Goal: Task Accomplishment & Management: Use online tool/utility

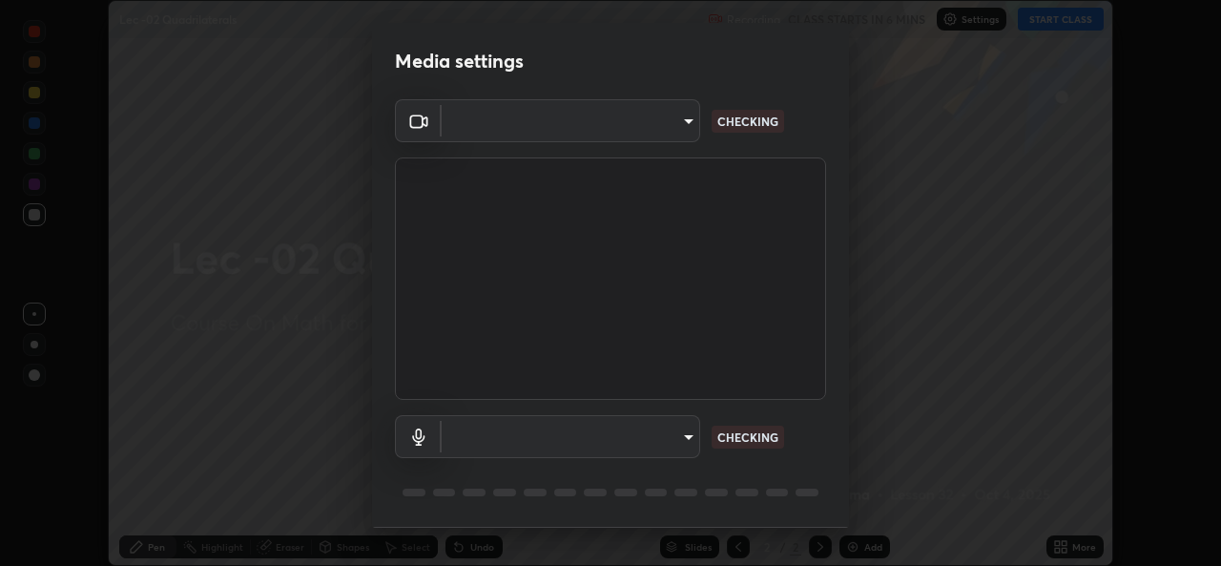
scroll to position [566, 1221]
type input "78e73baf3d63bceb4c45423e3c658d9595c8caa1ee6d34b79bc6d5c79dc82097"
click at [473, 137] on body "Erase all Lec -02 Quadrilaterals Recording CLASS STARTS IN 6 MINS Settings STAR…" at bounding box center [610, 283] width 1221 height 566
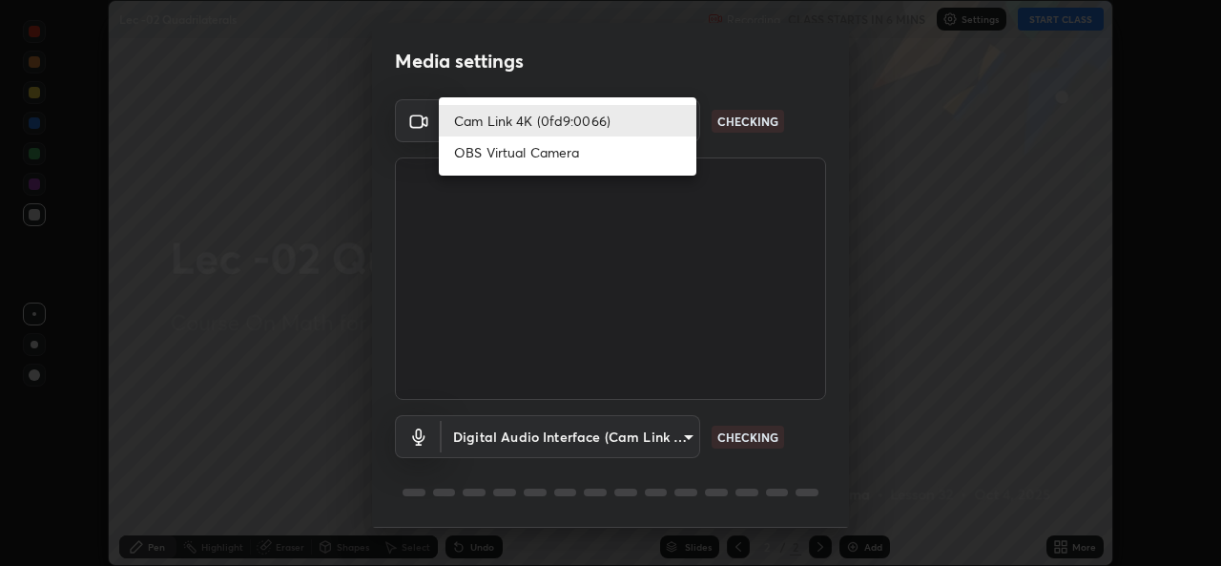
click at [480, 120] on li "Cam Link 4K (0fd9:0066)" at bounding box center [568, 120] width 258 height 31
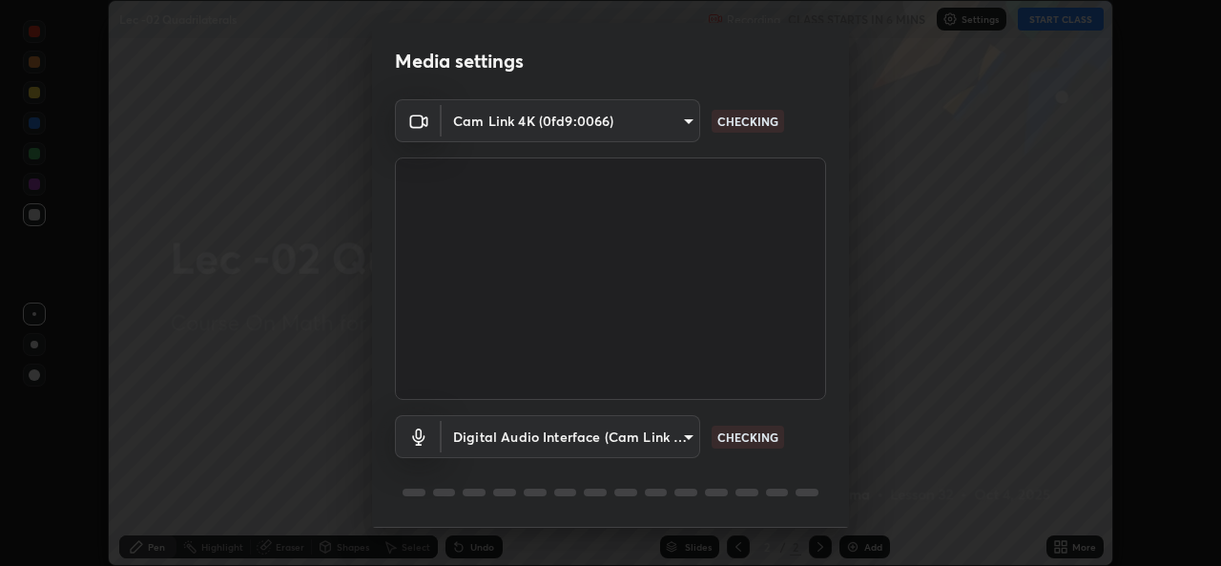
scroll to position [60, 0]
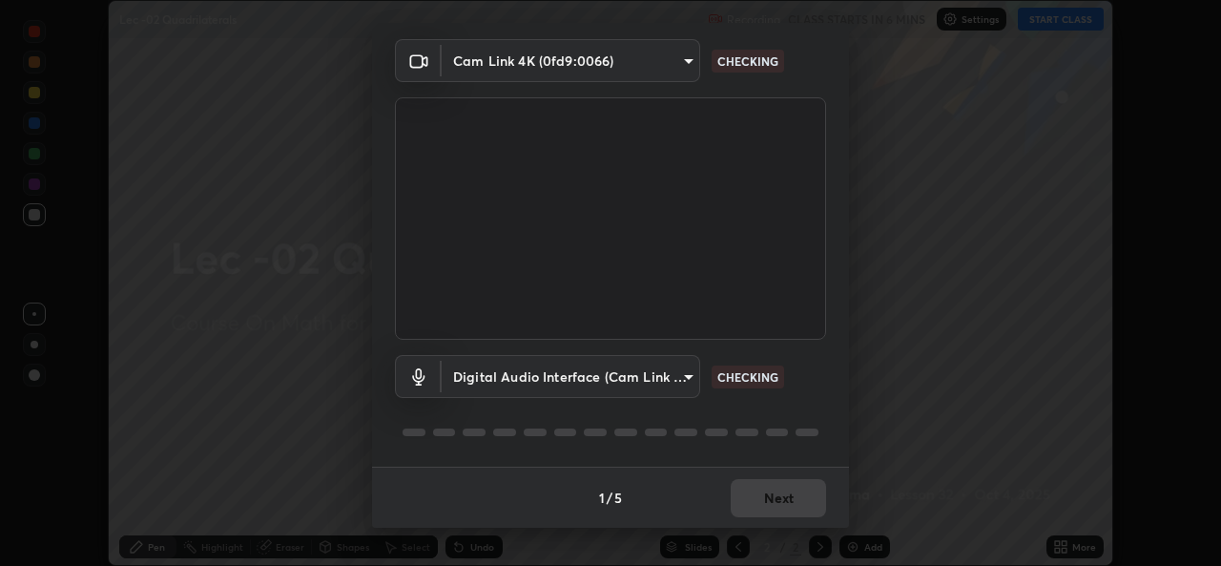
click at [515, 382] on body "Erase all Lec -02 Quadrilaterals Recording CLASS STARTS IN 6 MINS Settings STAR…" at bounding box center [610, 283] width 1221 height 566
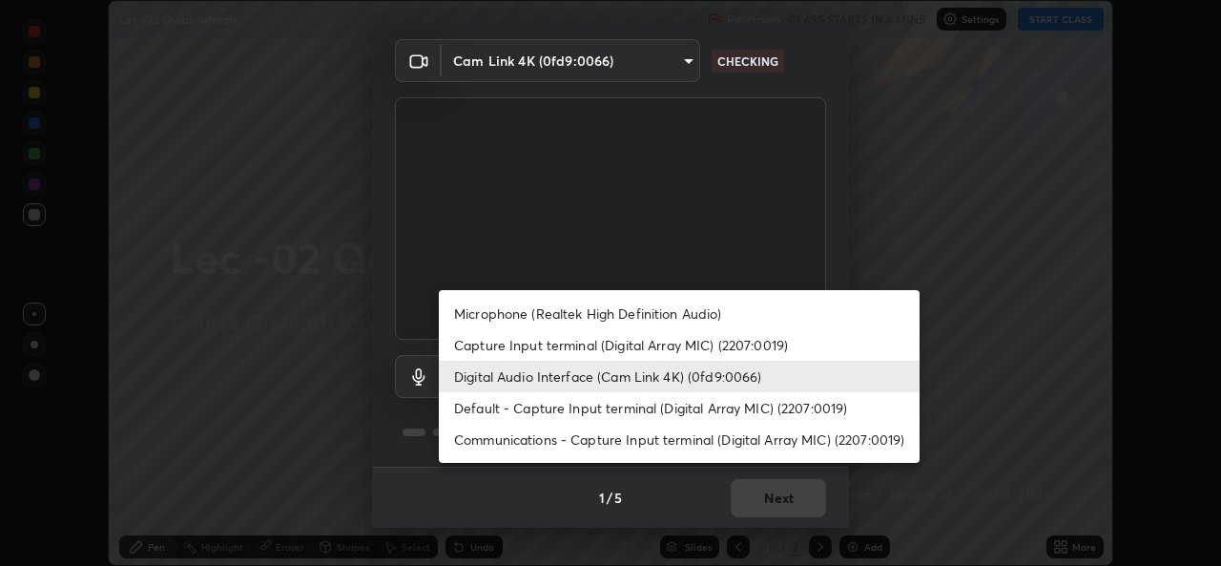
click at [514, 316] on li "Microphone (Realtek High Definition Audio)" at bounding box center [679, 313] width 481 height 31
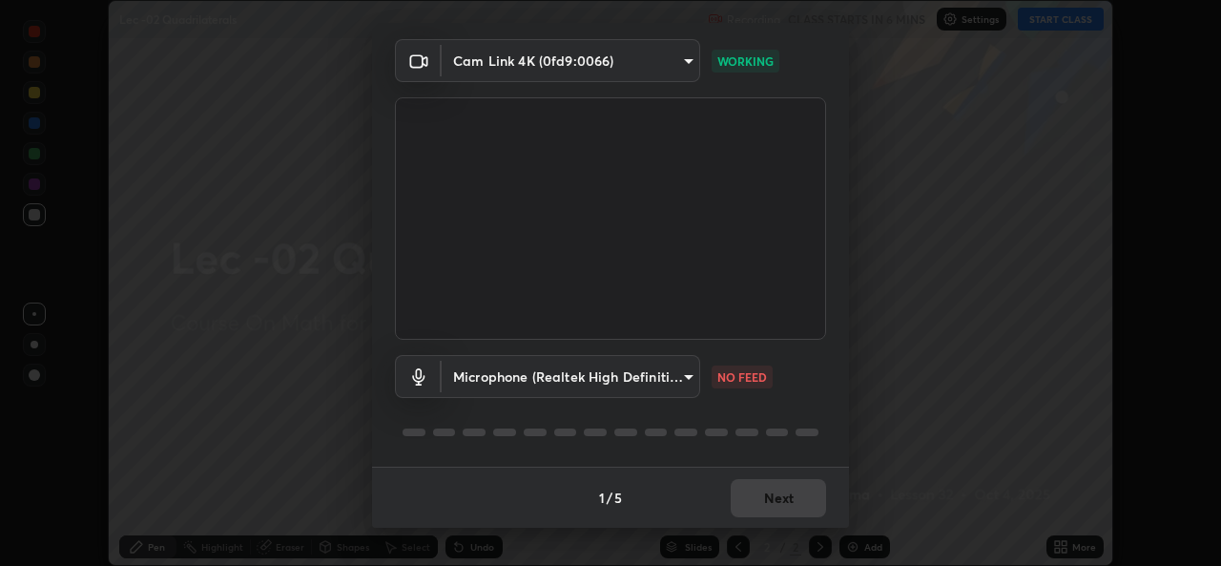
click at [487, 382] on body "Erase all Lec -02 Quadrilaterals Recording CLASS STARTS IN 6 MINS Settings STAR…" at bounding box center [610, 283] width 1221 height 566
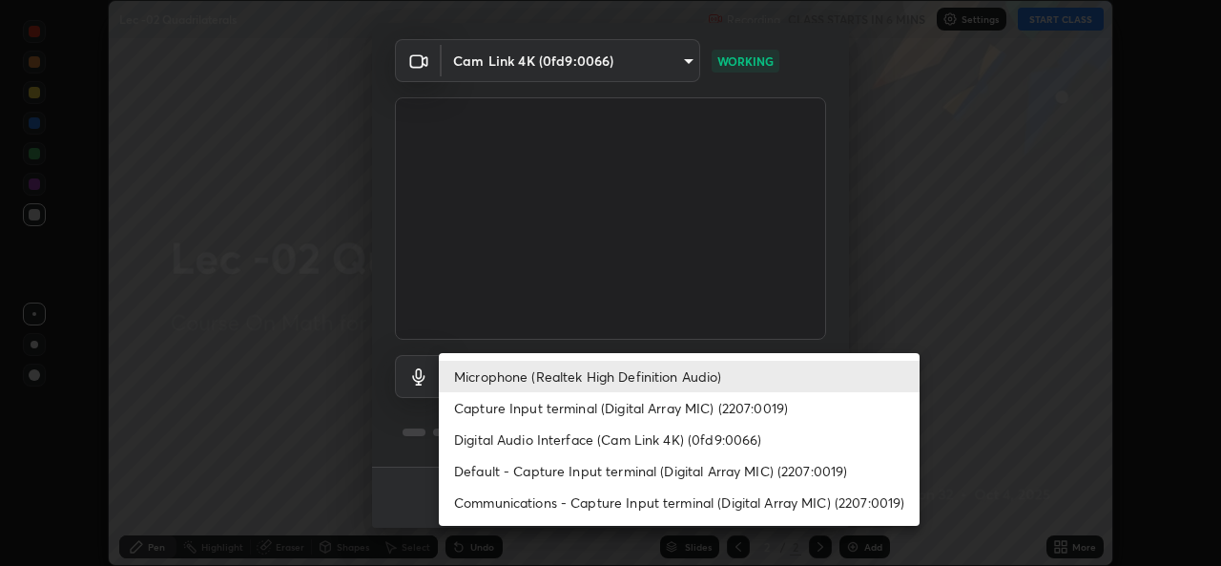
click at [488, 412] on li "Capture Input terminal (Digital Array MIC) (2207:0019)" at bounding box center [679, 407] width 481 height 31
type input "d5a85cb113337101ba5e8fc8670338b7630df7755b7277ef222309c4f1e8f3f1"
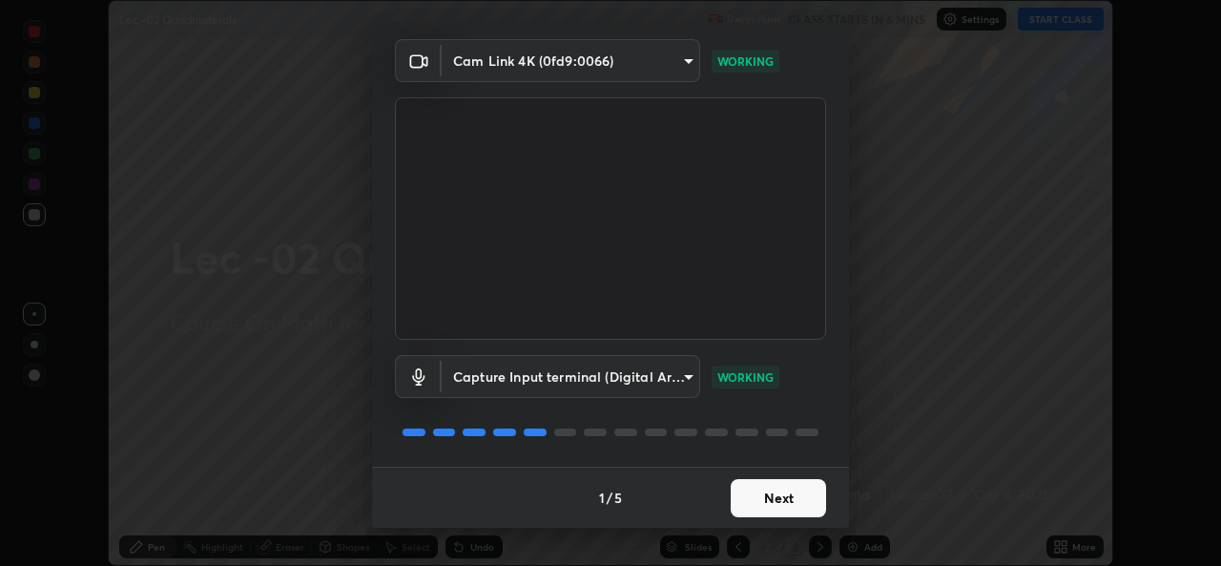
click at [746, 505] on button "Next" at bounding box center [778, 498] width 95 height 38
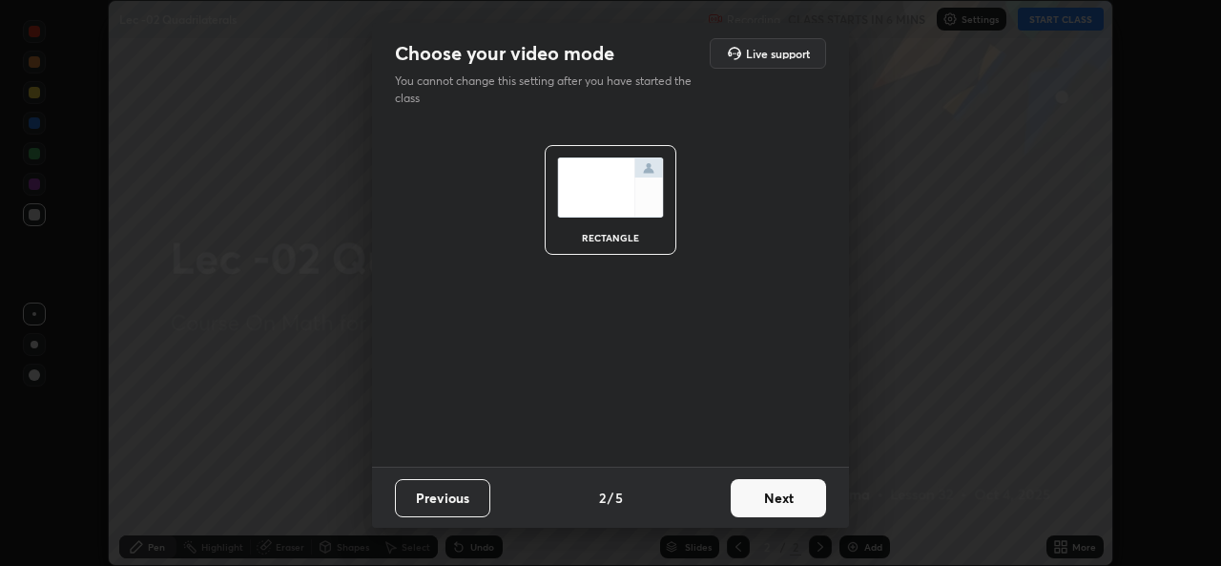
click at [764, 495] on button "Next" at bounding box center [778, 498] width 95 height 38
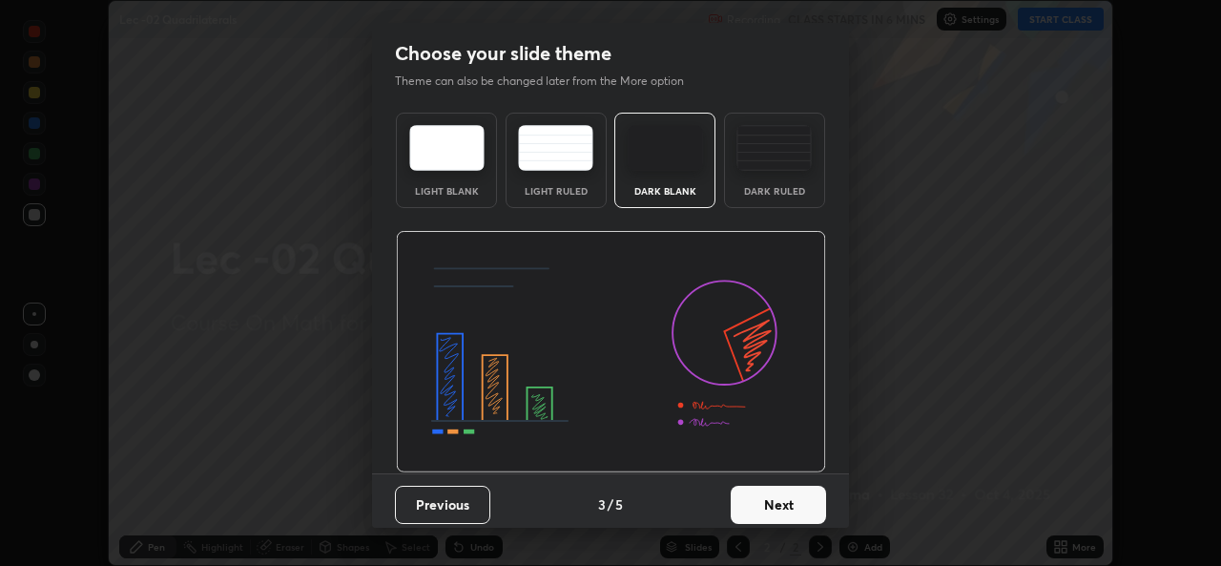
click at [784, 497] on button "Next" at bounding box center [778, 504] width 95 height 38
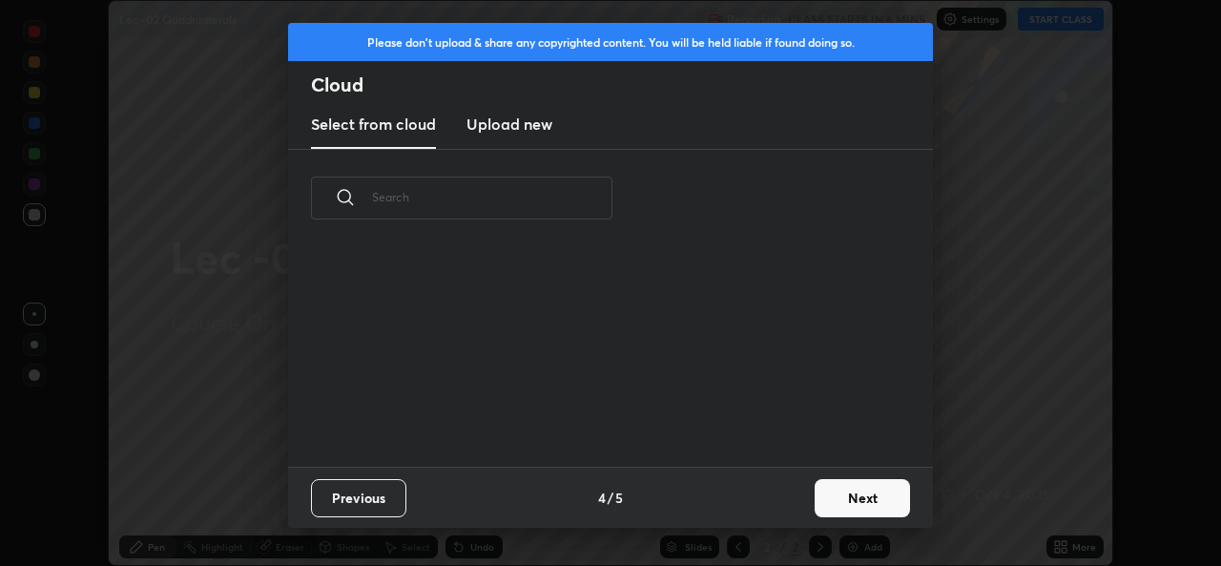
click at [821, 490] on button "Next" at bounding box center [862, 498] width 95 height 38
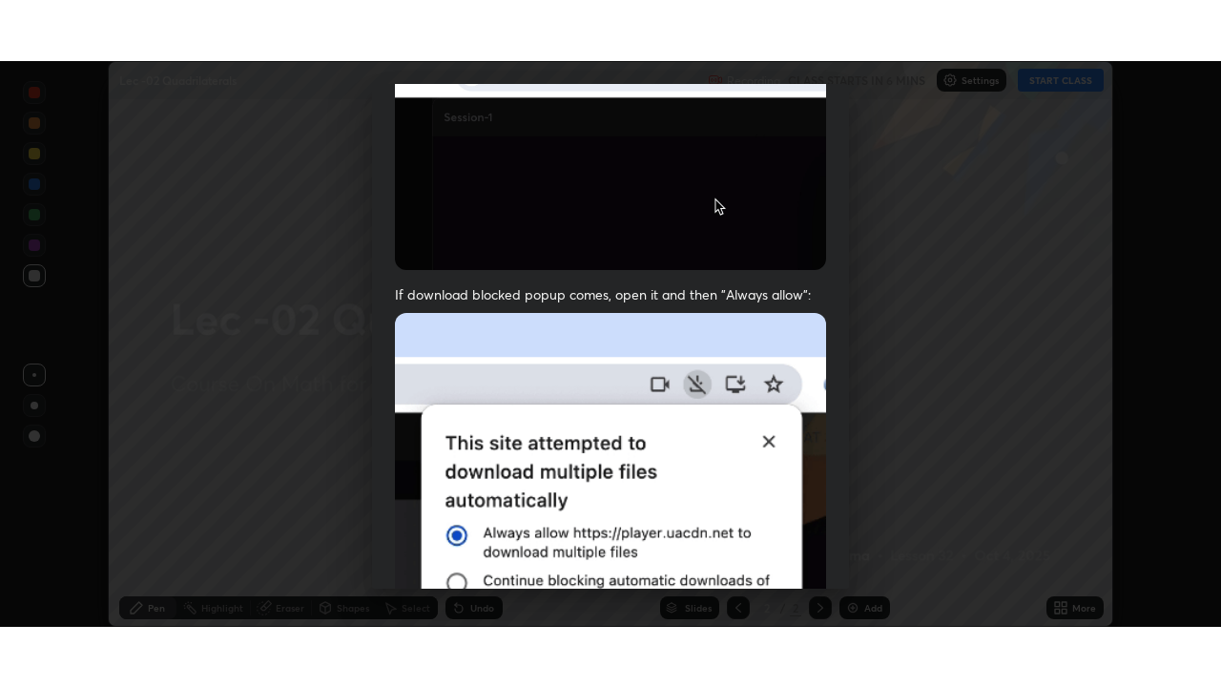
scroll to position [449, 0]
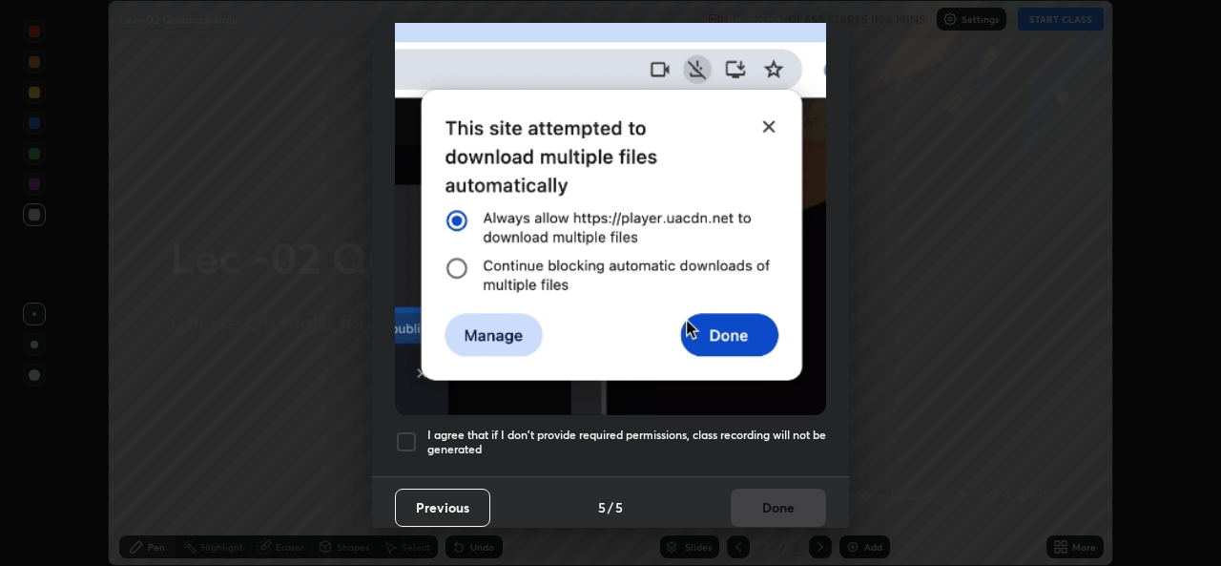
click at [395, 430] on div at bounding box center [406, 441] width 23 height 23
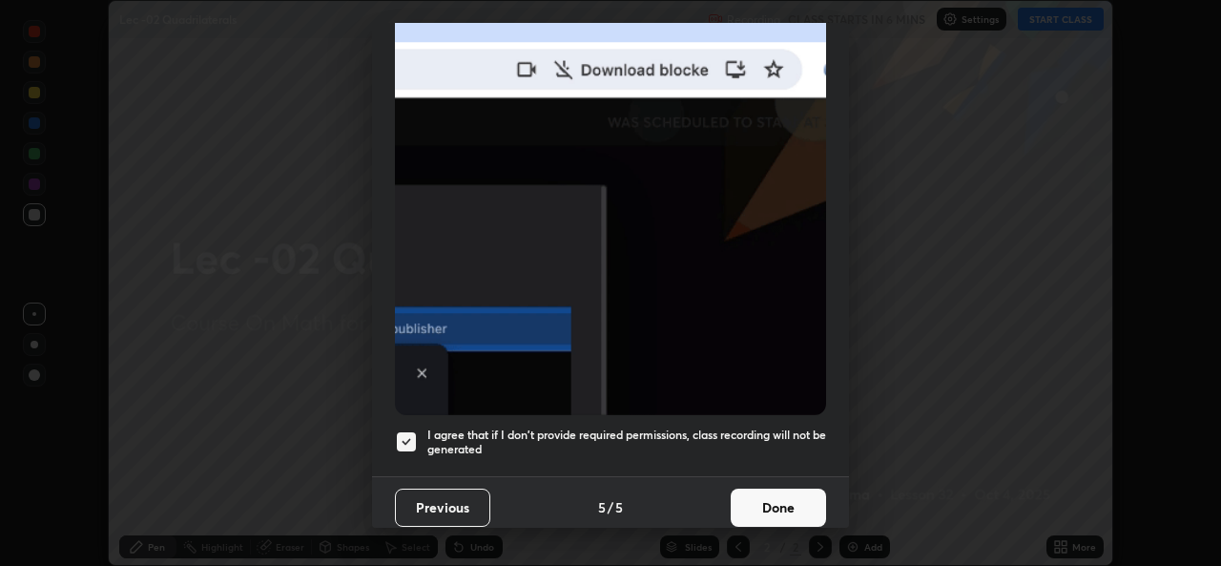
click at [410, 432] on div at bounding box center [406, 441] width 23 height 23
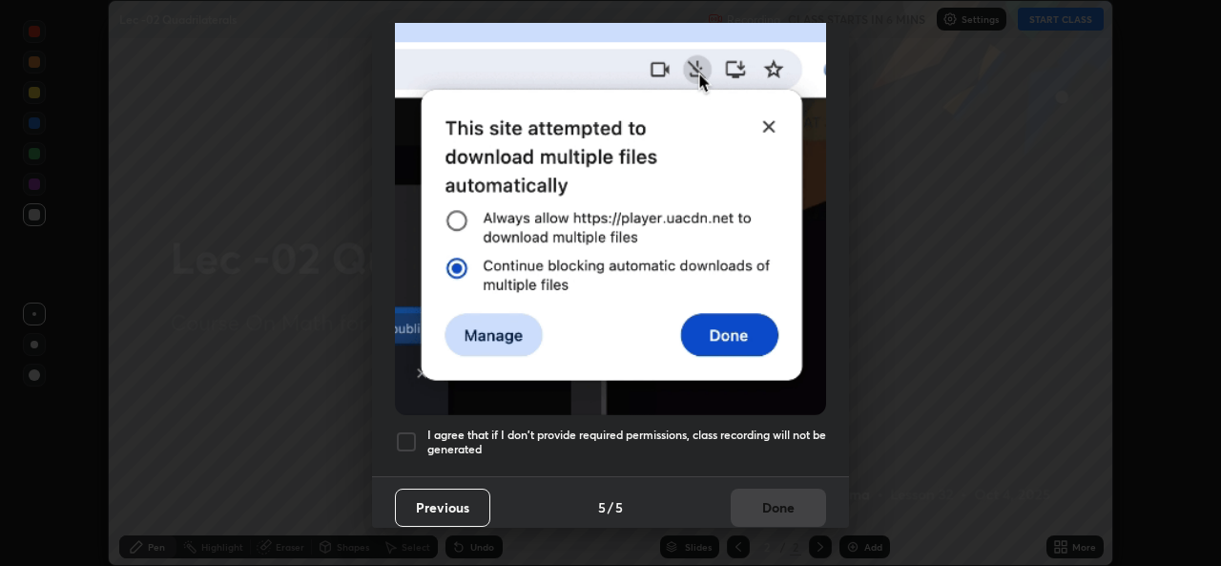
click at [404, 430] on div at bounding box center [406, 441] width 23 height 23
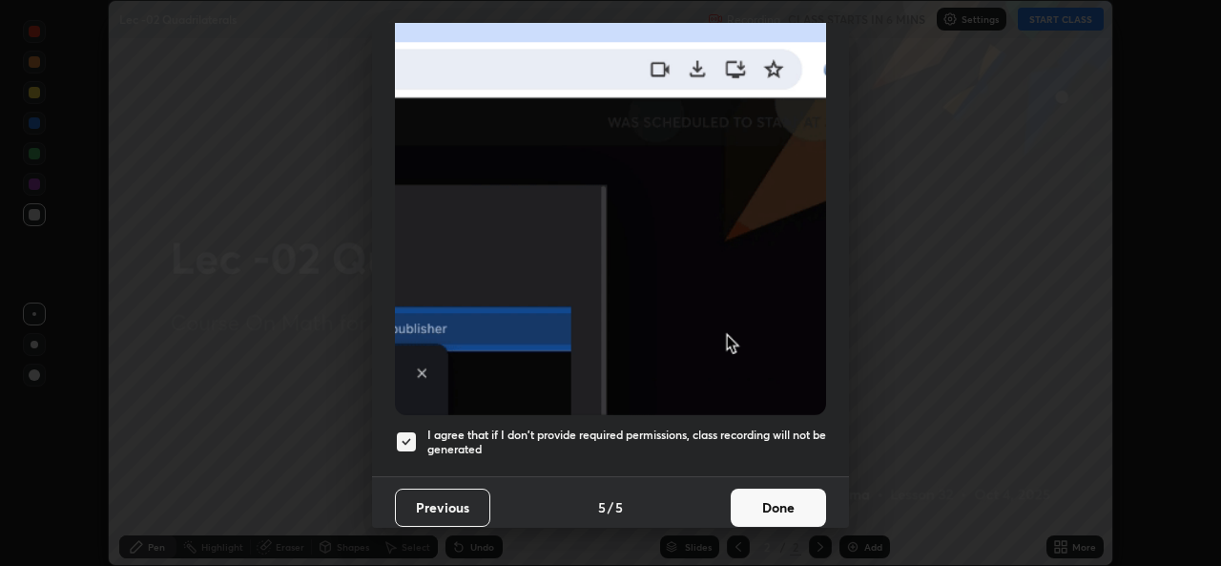
click at [787, 529] on div "Allow automatic downloads Please provide the following download permissions to …" at bounding box center [610, 283] width 1221 height 566
click at [779, 505] on button "Done" at bounding box center [778, 507] width 95 height 38
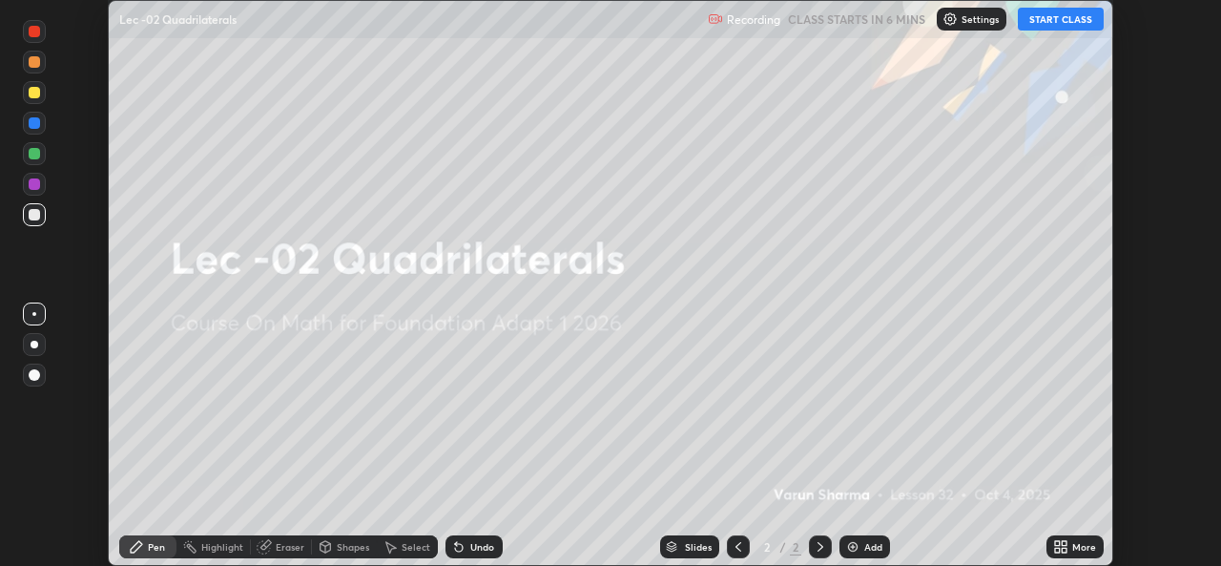
click at [1082, 537] on div "More" at bounding box center [1074, 546] width 57 height 23
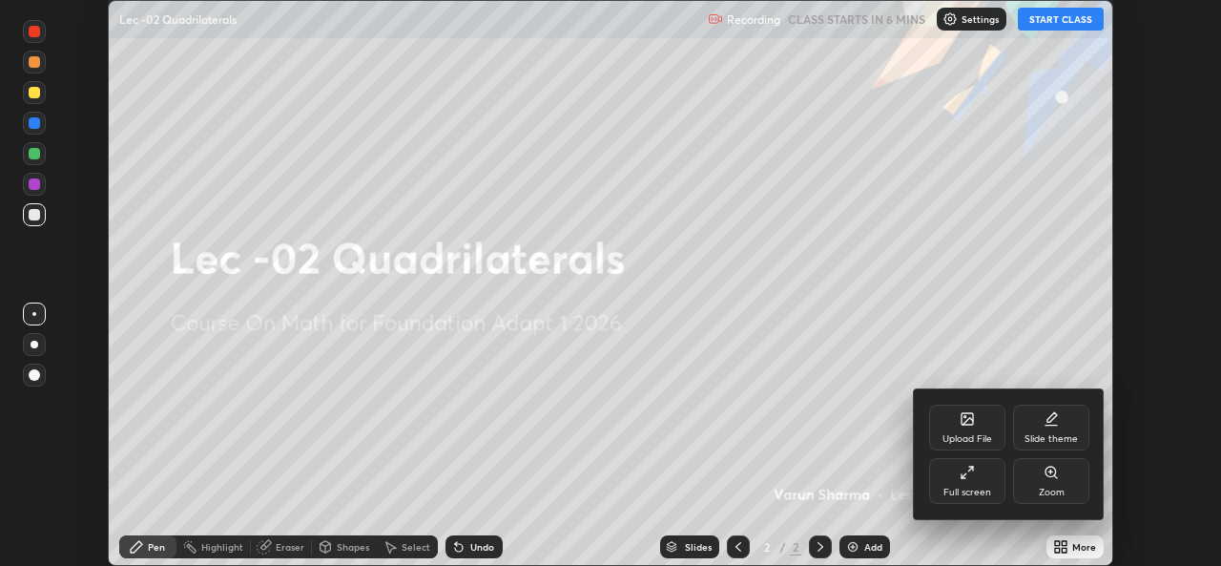
click at [1003, 494] on div "Full screen" at bounding box center [967, 481] width 76 height 46
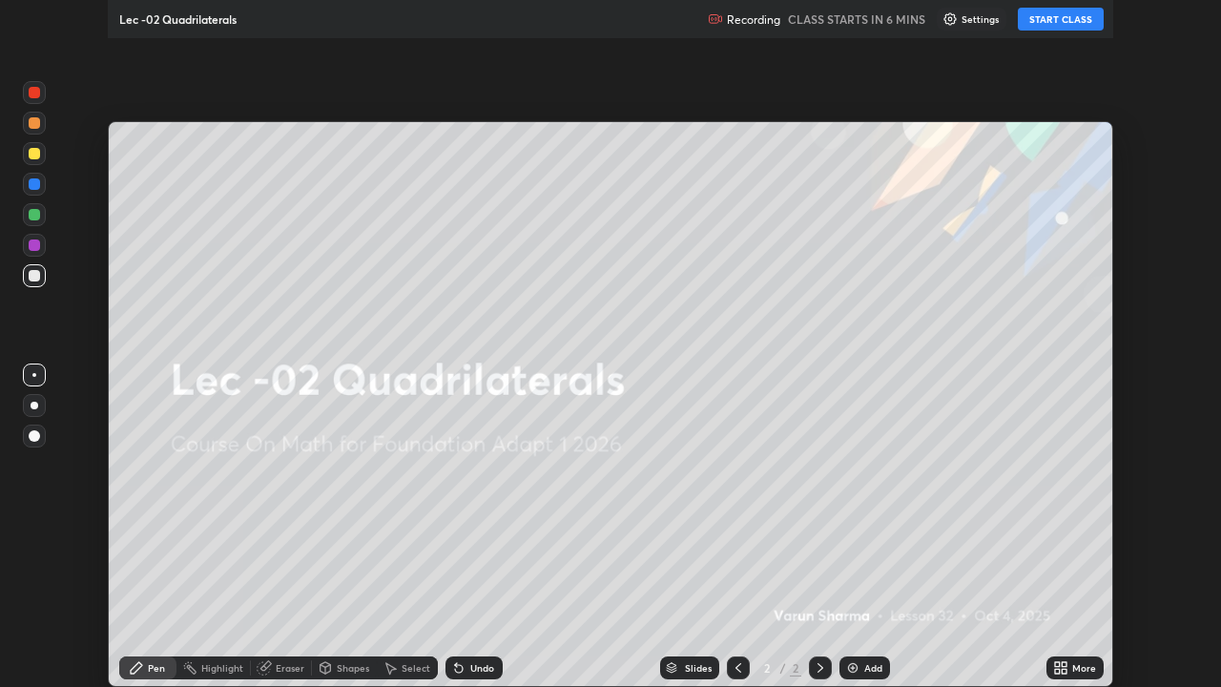
scroll to position [687, 1221]
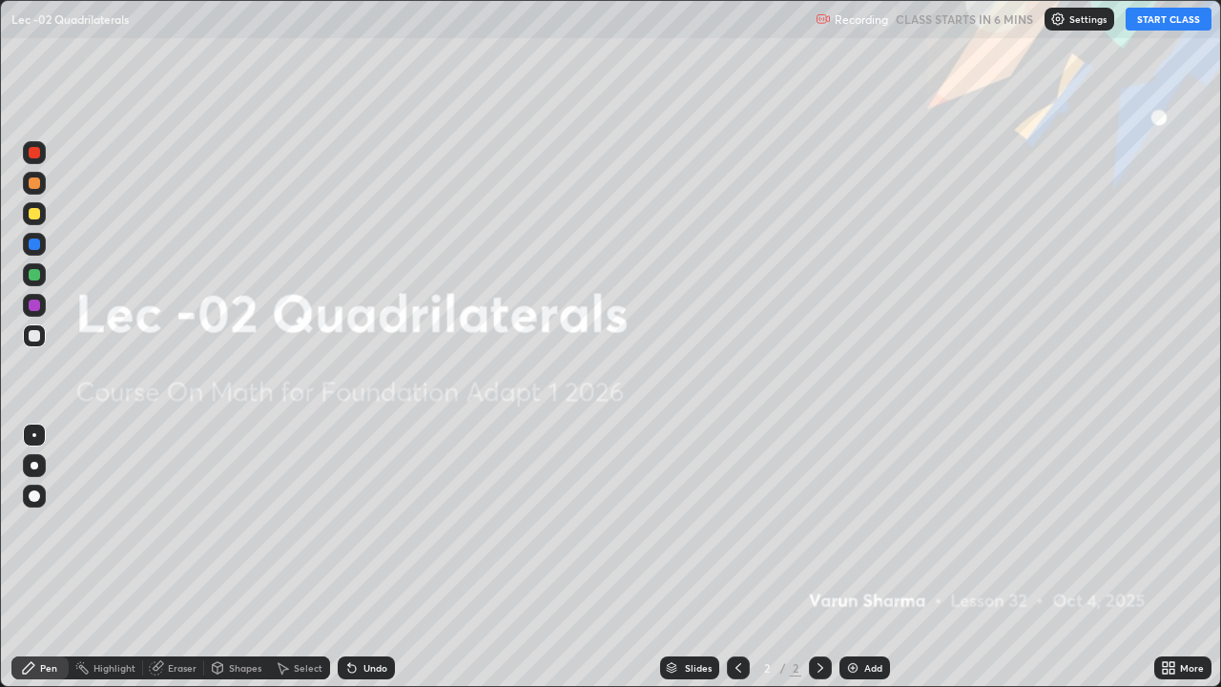
click at [1157, 12] on button "START CLASS" at bounding box center [1168, 19] width 86 height 23
click at [858, 565] on div "Add" at bounding box center [864, 667] width 51 height 23
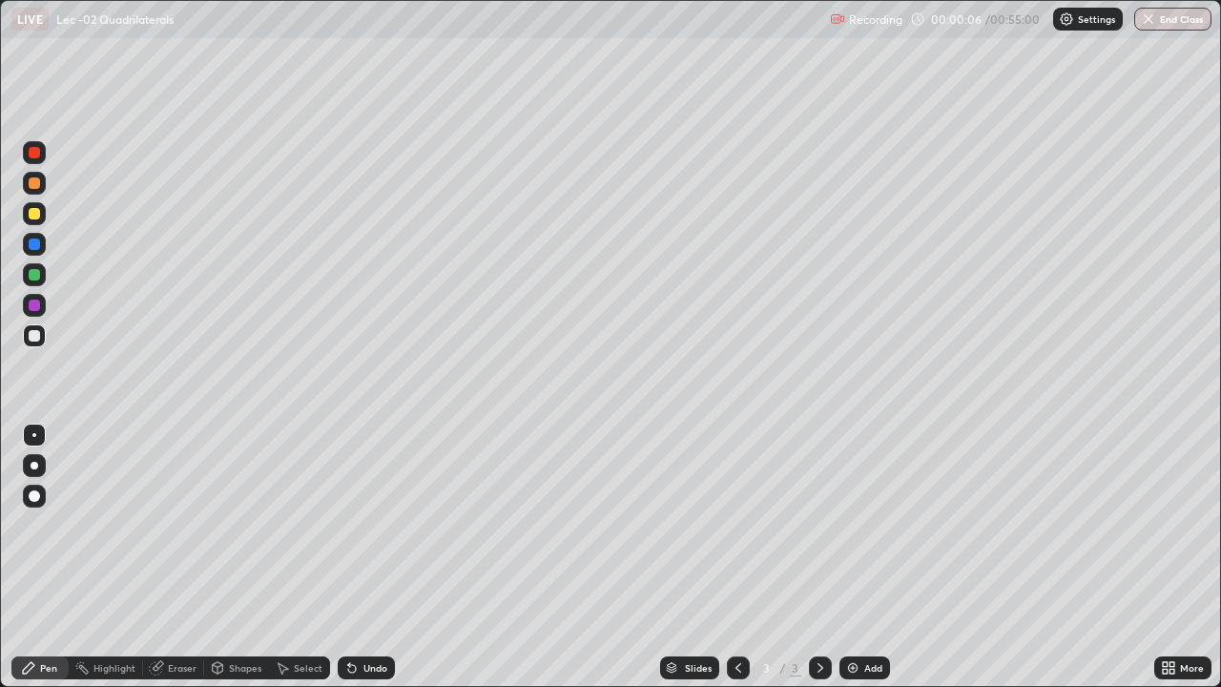
click at [241, 565] on div "Shapes" at bounding box center [236, 667] width 65 height 23
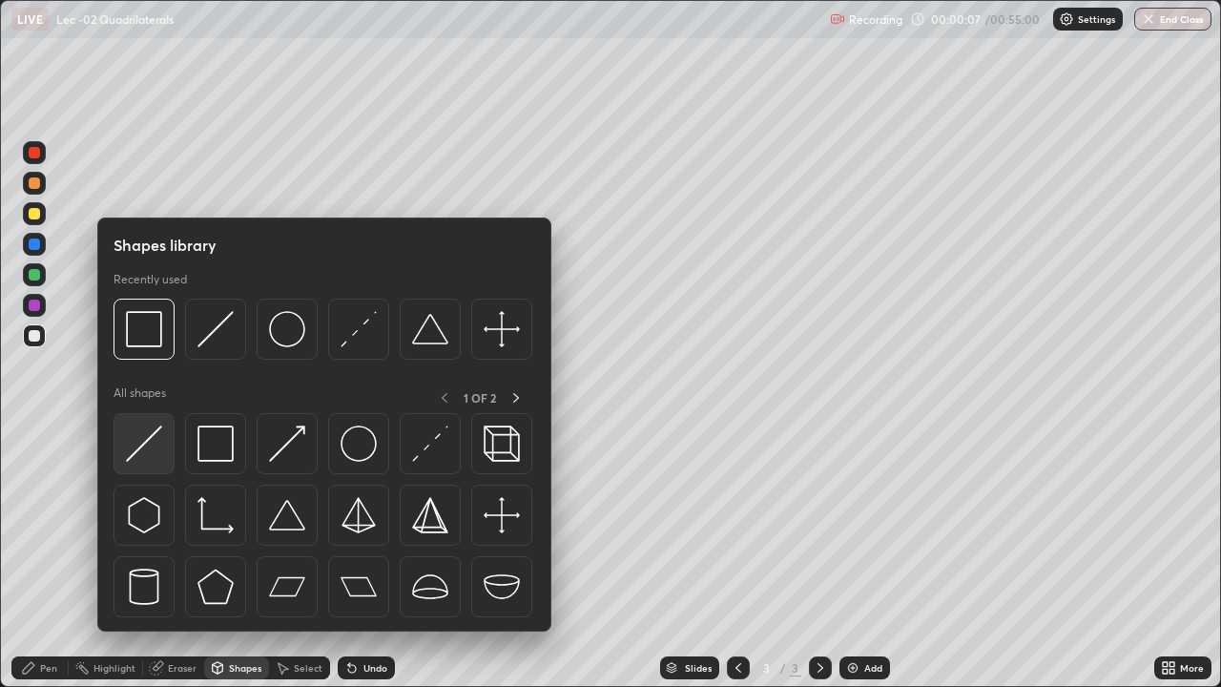
click at [160, 444] on img at bounding box center [144, 443] width 36 height 36
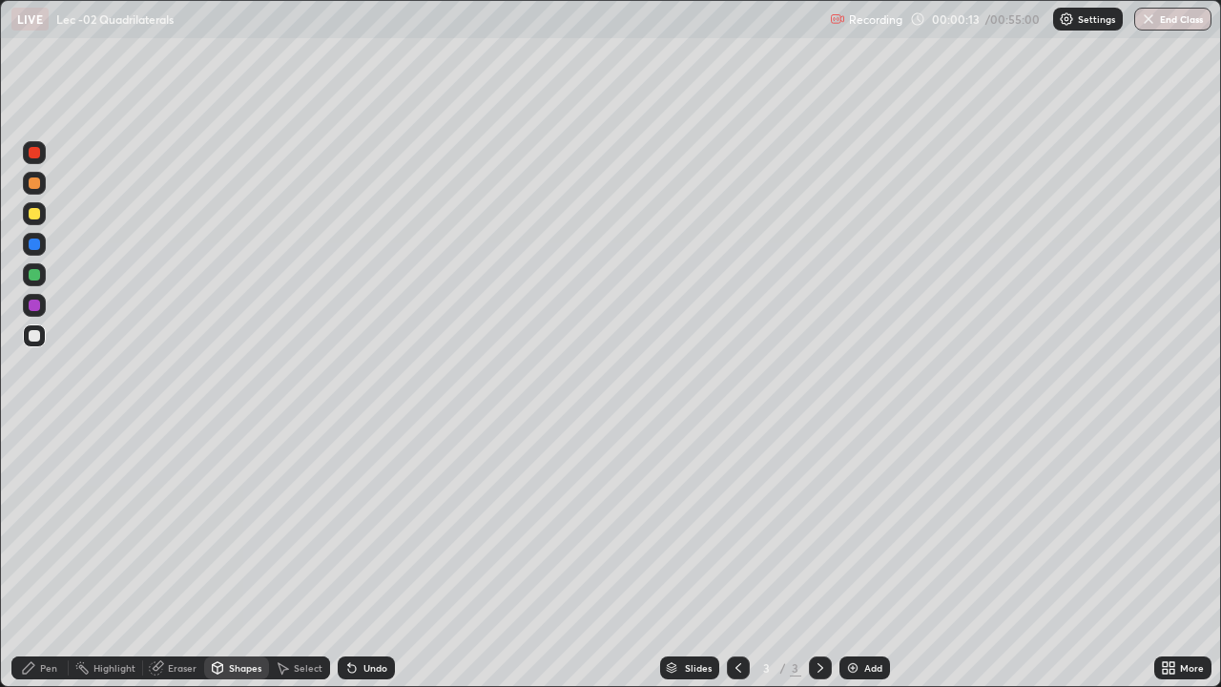
click at [54, 565] on div "Pen" at bounding box center [48, 668] width 17 height 10
click at [225, 565] on div "Shapes" at bounding box center [236, 667] width 65 height 23
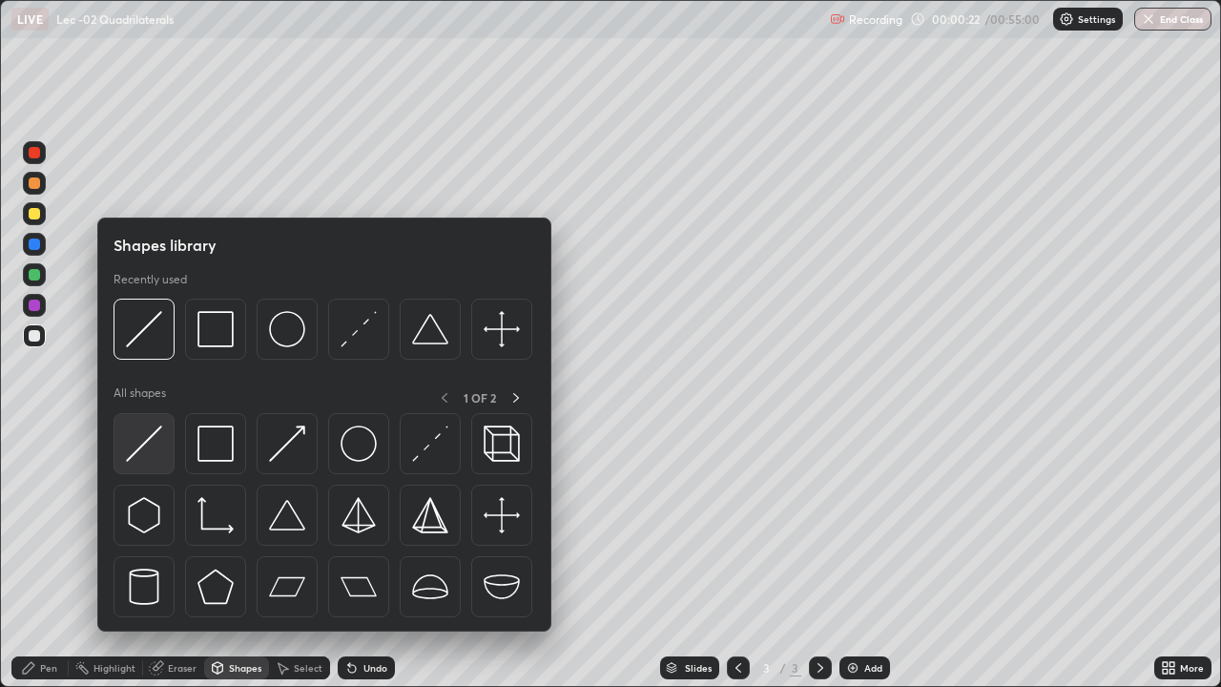
click at [160, 462] on div at bounding box center [143, 443] width 61 height 61
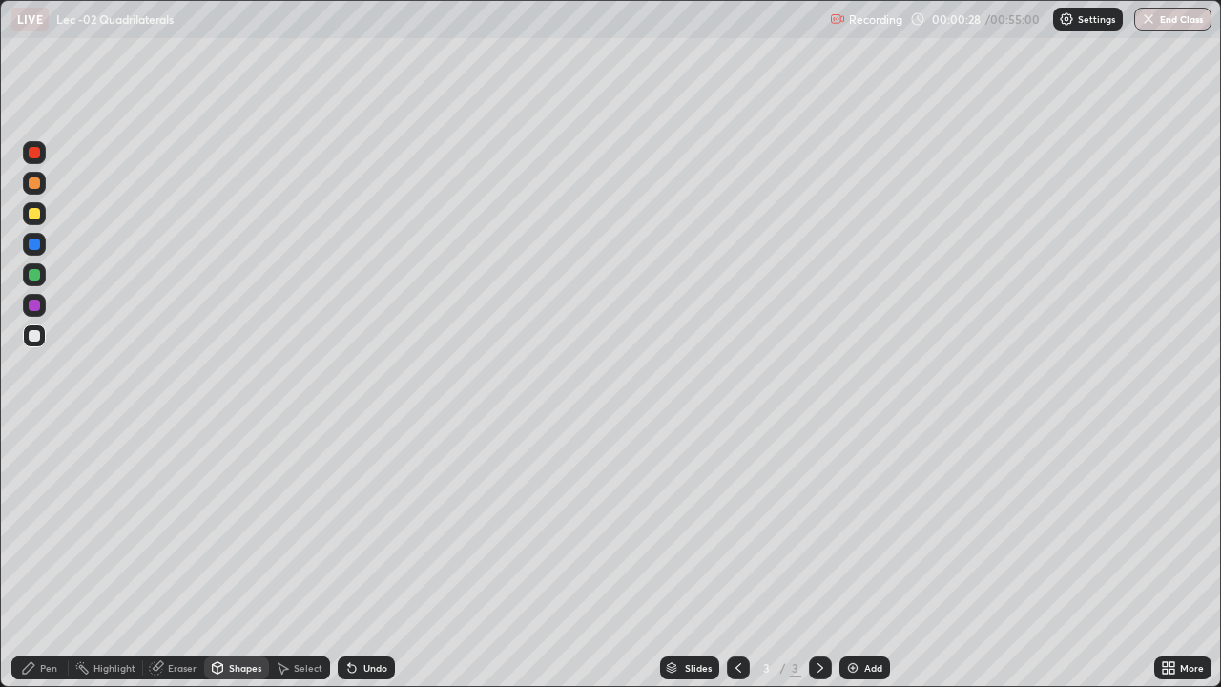
click at [41, 214] on div at bounding box center [34, 213] width 23 height 23
click at [360, 565] on div "Undo" at bounding box center [366, 667] width 57 height 23
click at [52, 565] on div "Pen" at bounding box center [48, 668] width 17 height 10
click at [360, 565] on div "Undo" at bounding box center [366, 667] width 57 height 23
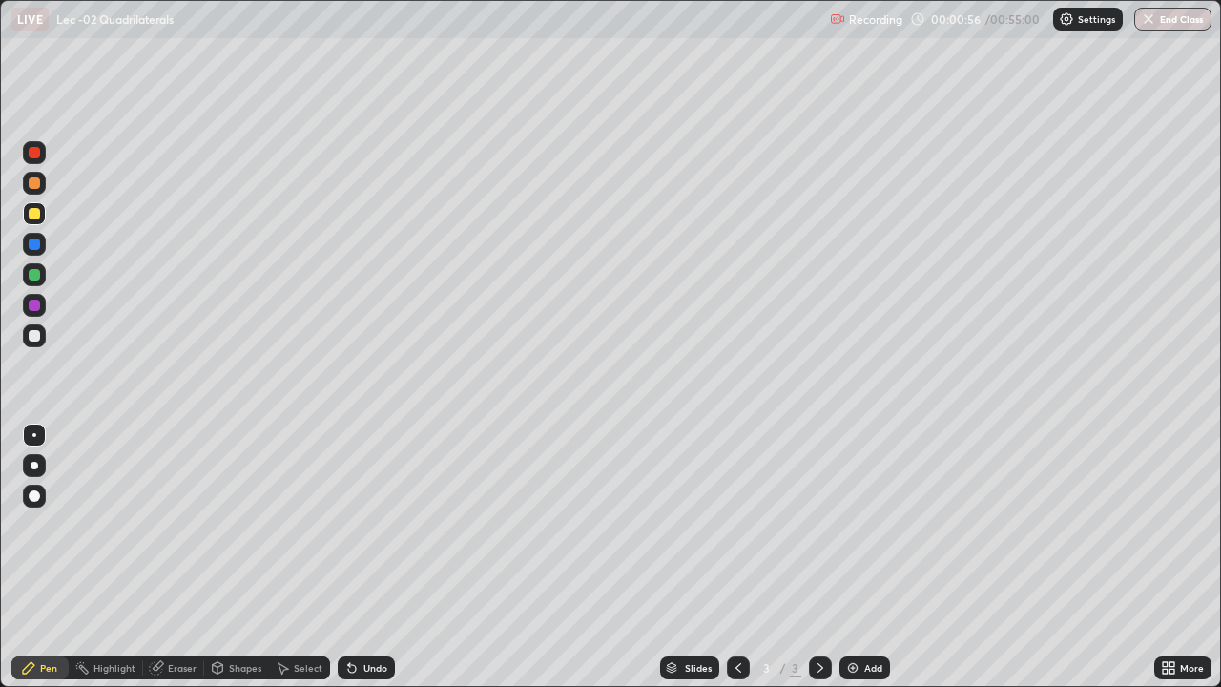
click at [357, 565] on icon at bounding box center [351, 667] width 15 height 15
click at [356, 565] on icon at bounding box center [351, 667] width 15 height 15
click at [355, 565] on icon at bounding box center [351, 667] width 15 height 15
click at [355, 565] on div "Undo" at bounding box center [366, 667] width 57 height 23
click at [356, 565] on div "Undo" at bounding box center [366, 667] width 57 height 23
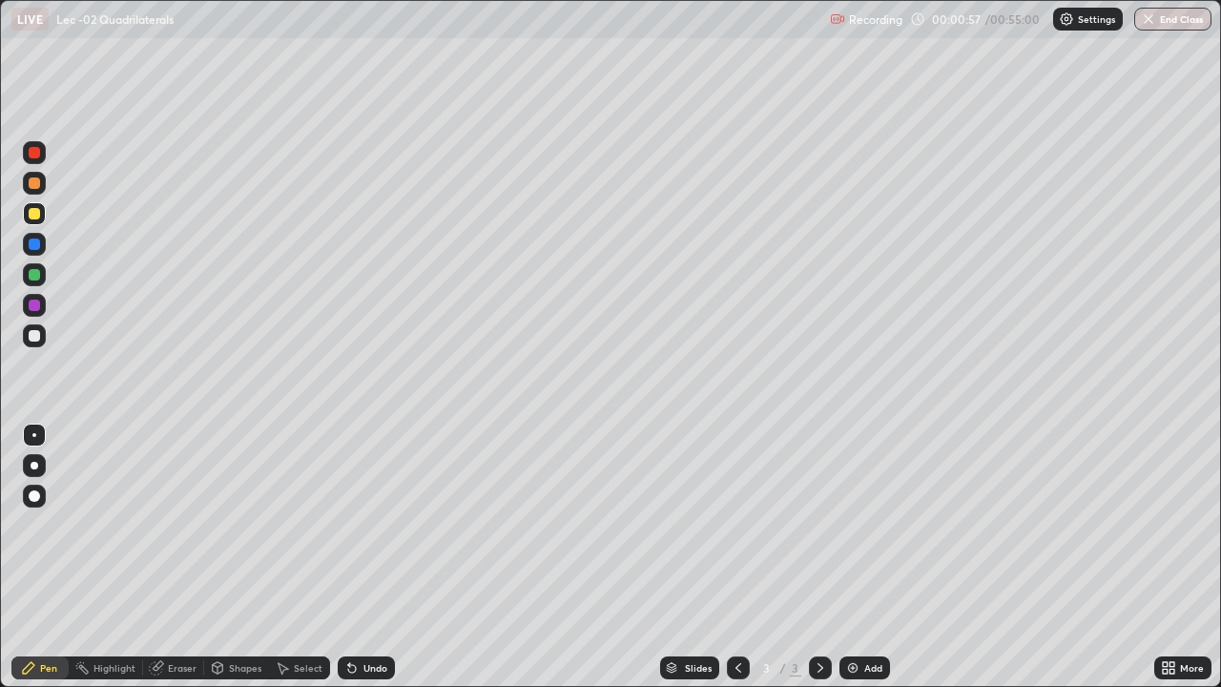
click at [355, 565] on div "Undo" at bounding box center [366, 667] width 57 height 23
click at [355, 565] on icon at bounding box center [351, 667] width 15 height 15
click at [366, 565] on div "Undo" at bounding box center [375, 668] width 24 height 10
click at [349, 565] on icon at bounding box center [352, 669] width 8 height 8
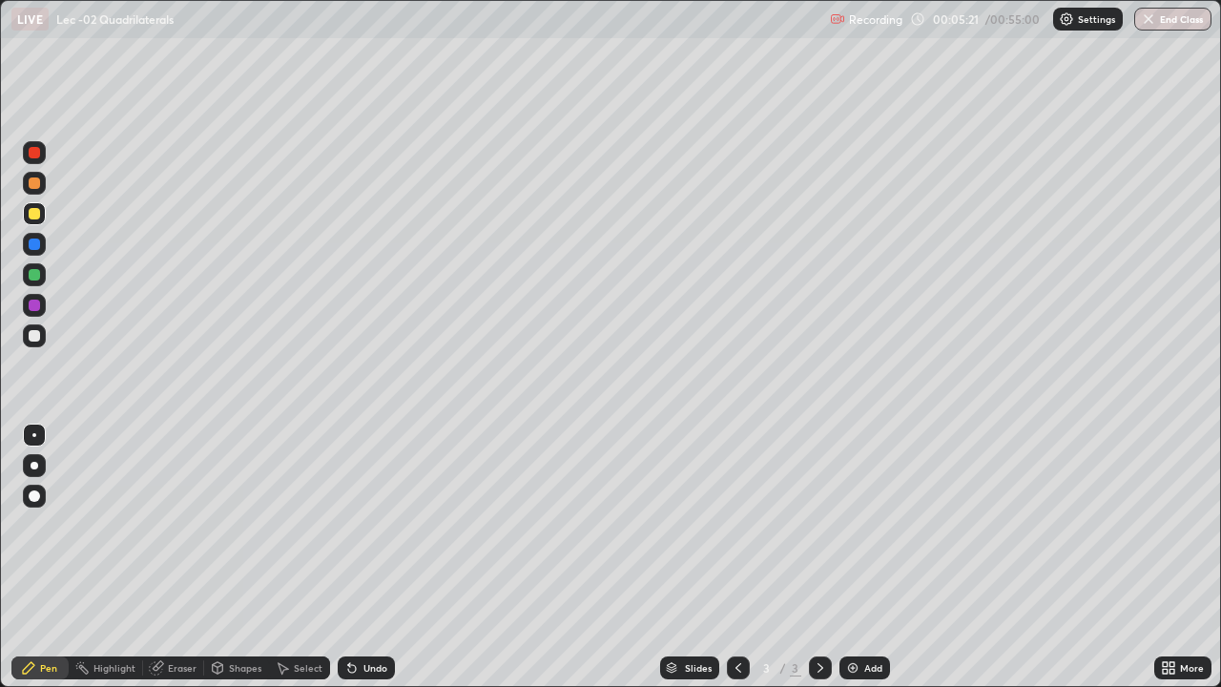
click at [858, 565] on img at bounding box center [852, 667] width 15 height 15
click at [39, 340] on div at bounding box center [34, 335] width 23 height 23
click at [233, 565] on div "Shapes" at bounding box center [245, 668] width 32 height 10
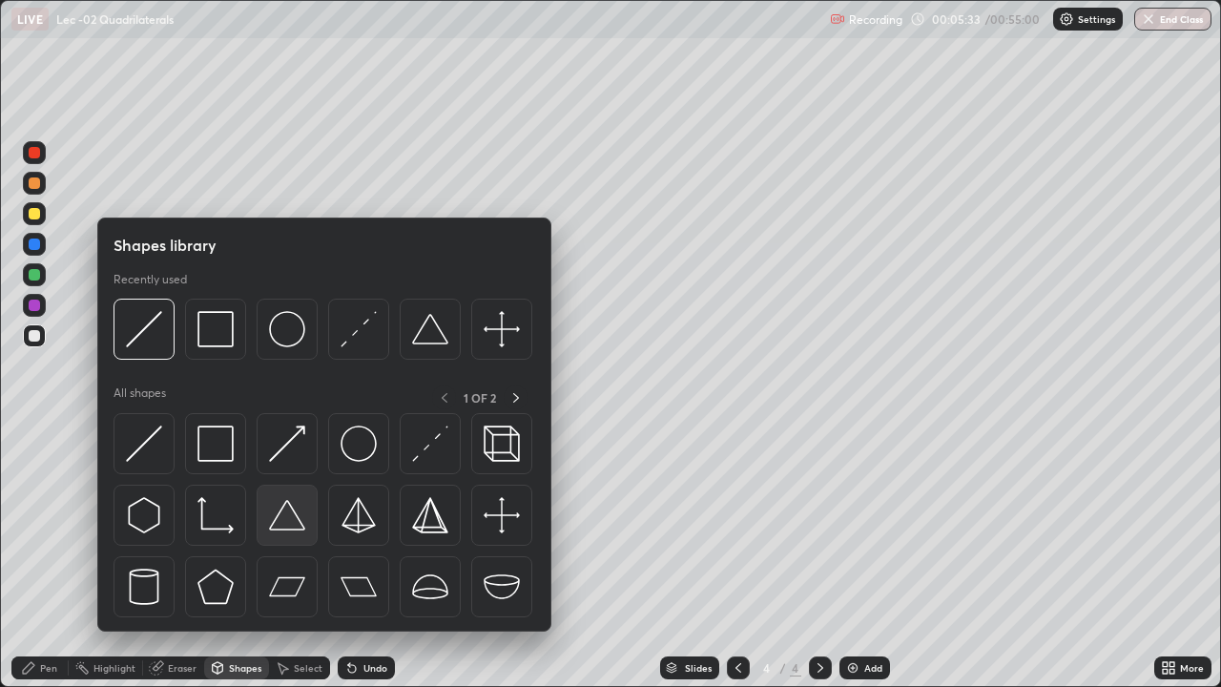
click at [290, 512] on img at bounding box center [287, 515] width 36 height 36
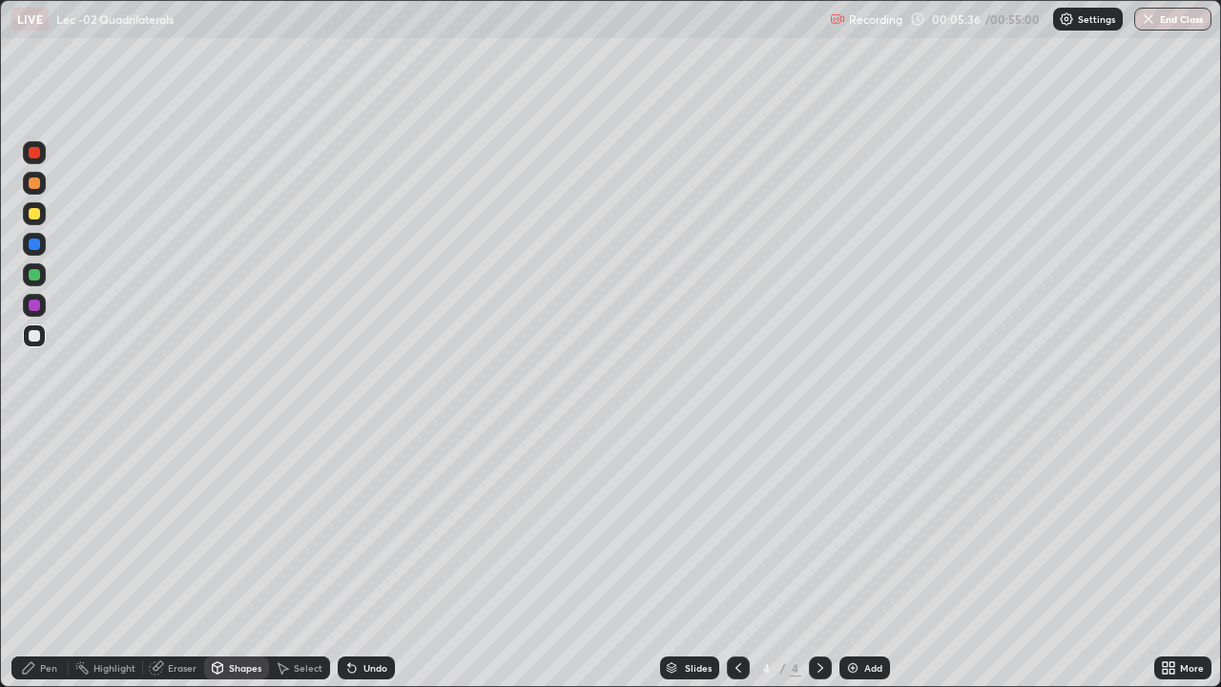
click at [56, 565] on div "Pen" at bounding box center [48, 668] width 17 height 10
click at [243, 565] on div "Shapes" at bounding box center [245, 668] width 32 height 10
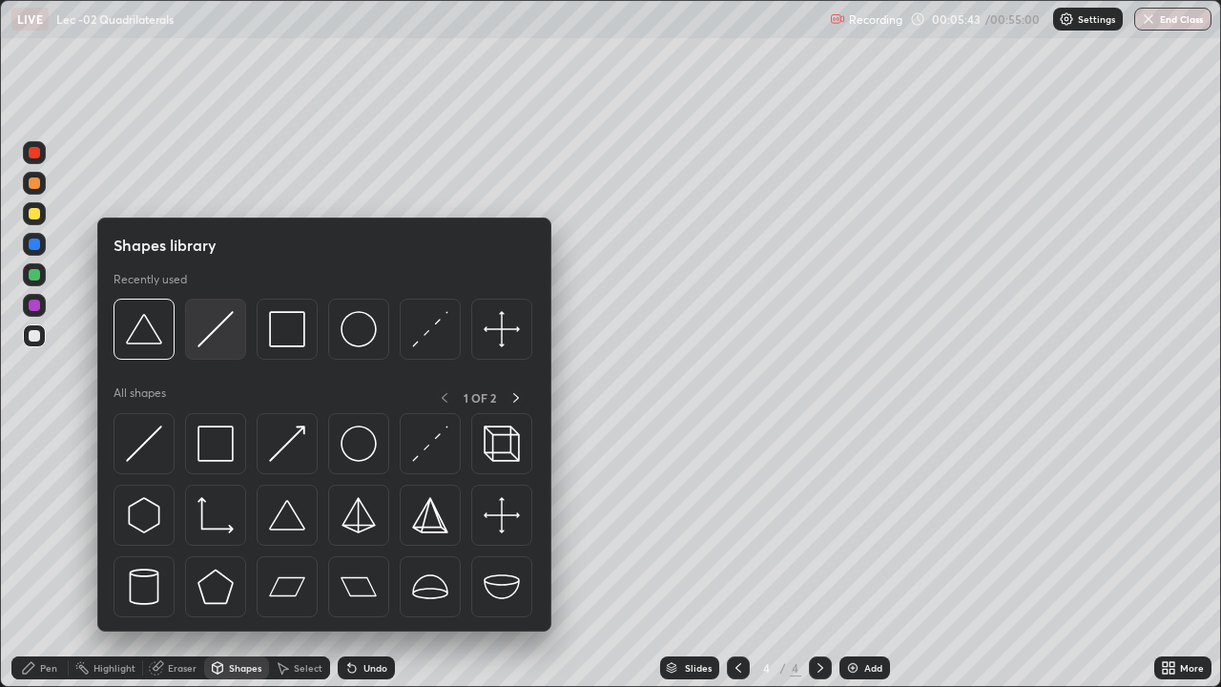
click at [218, 353] on div at bounding box center [215, 329] width 61 height 61
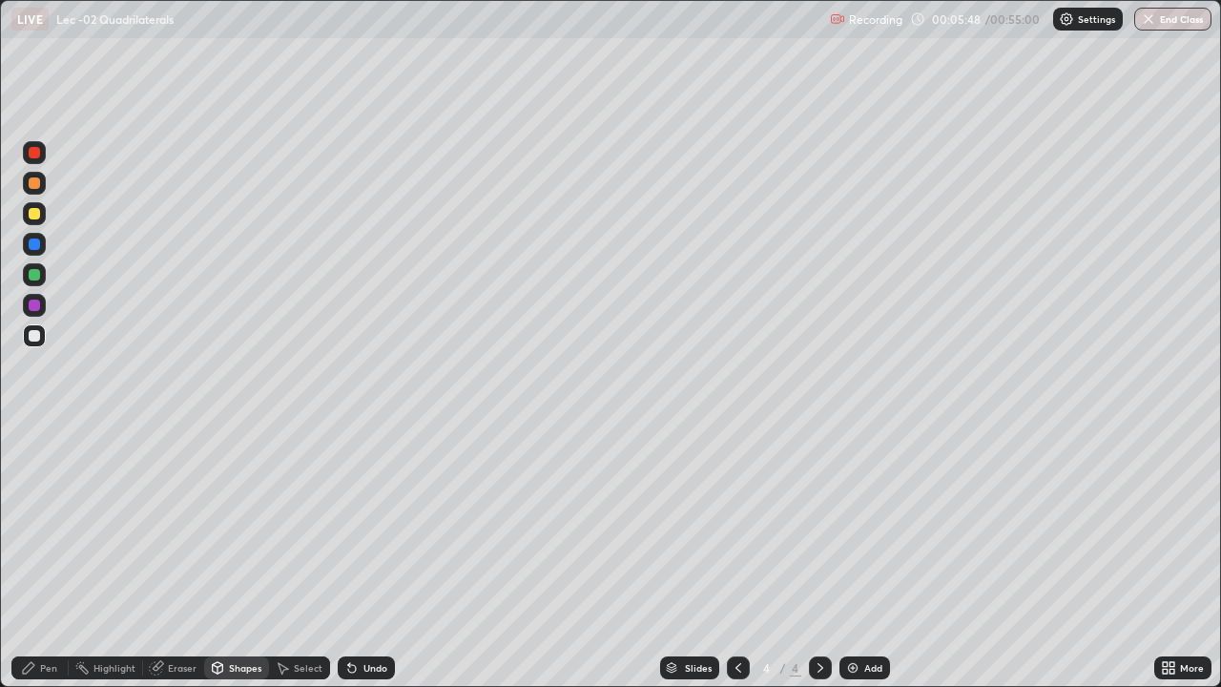
click at [52, 565] on div "Pen" at bounding box center [48, 668] width 17 height 10
click at [153, 565] on icon at bounding box center [156, 668] width 12 height 12
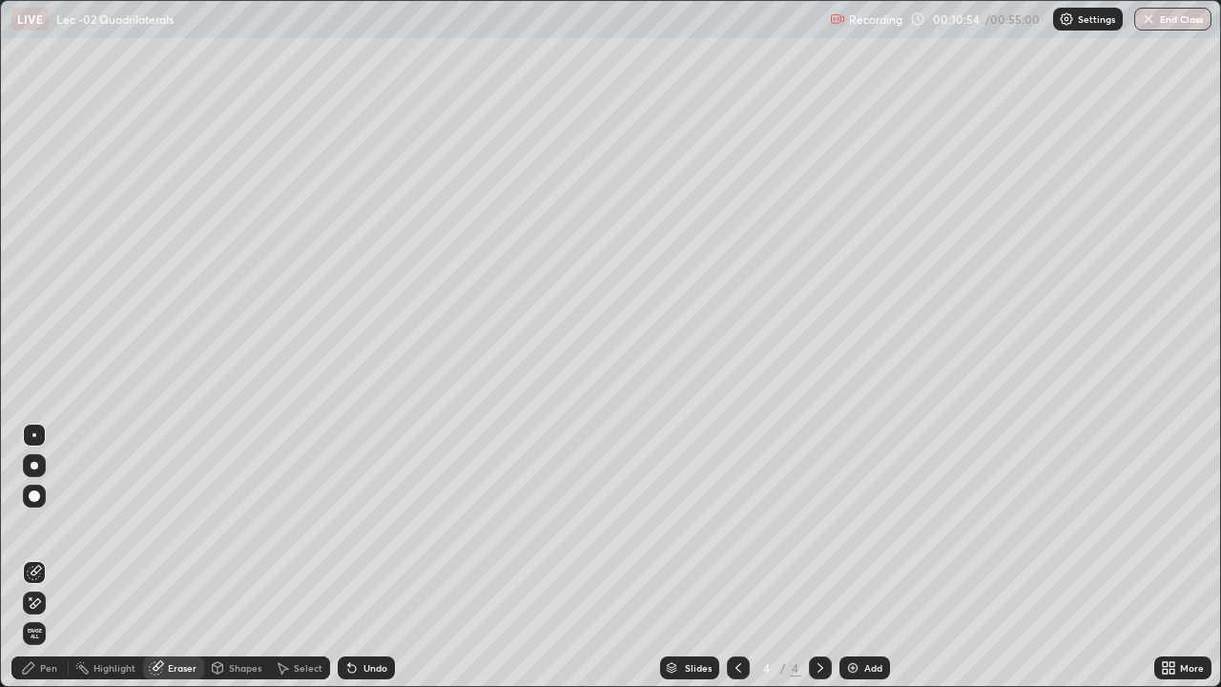
click at [48, 565] on div "Pen" at bounding box center [48, 668] width 17 height 10
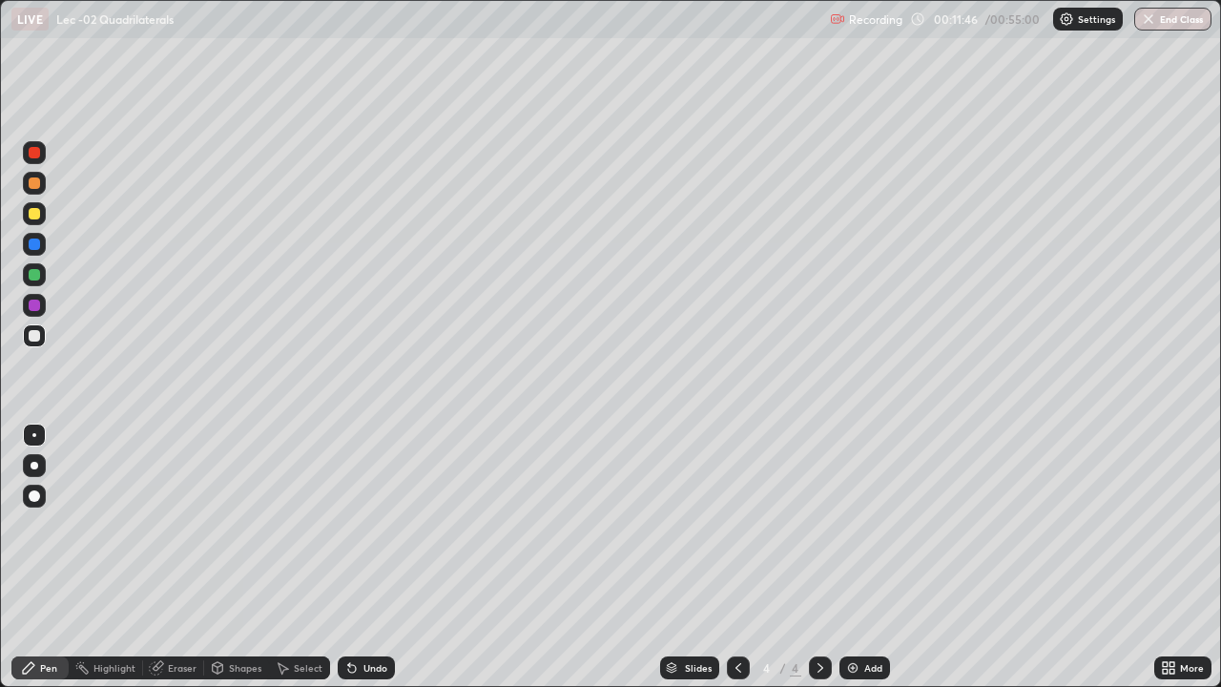
click at [869, 565] on div "Add" at bounding box center [873, 668] width 18 height 10
click at [370, 565] on div "Undo" at bounding box center [366, 667] width 57 height 23
click at [369, 565] on div "Undo" at bounding box center [375, 668] width 24 height 10
click at [188, 565] on div "Eraser" at bounding box center [182, 668] width 29 height 10
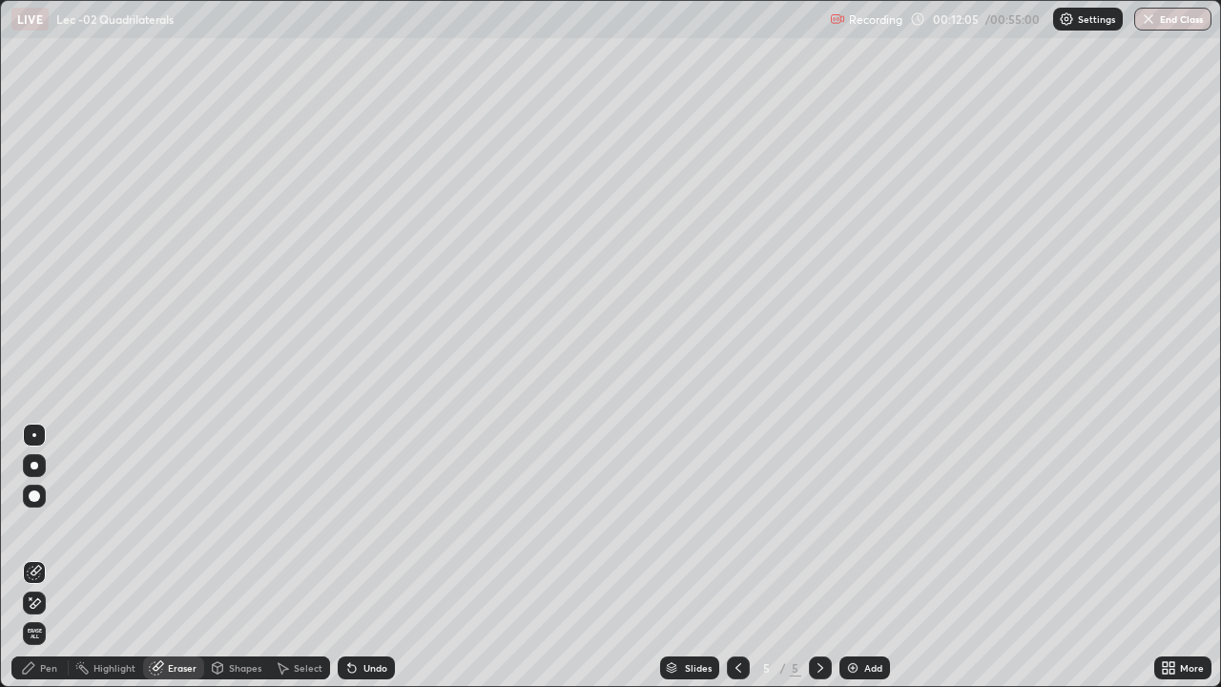
click at [24, 565] on icon at bounding box center [28, 667] width 11 height 11
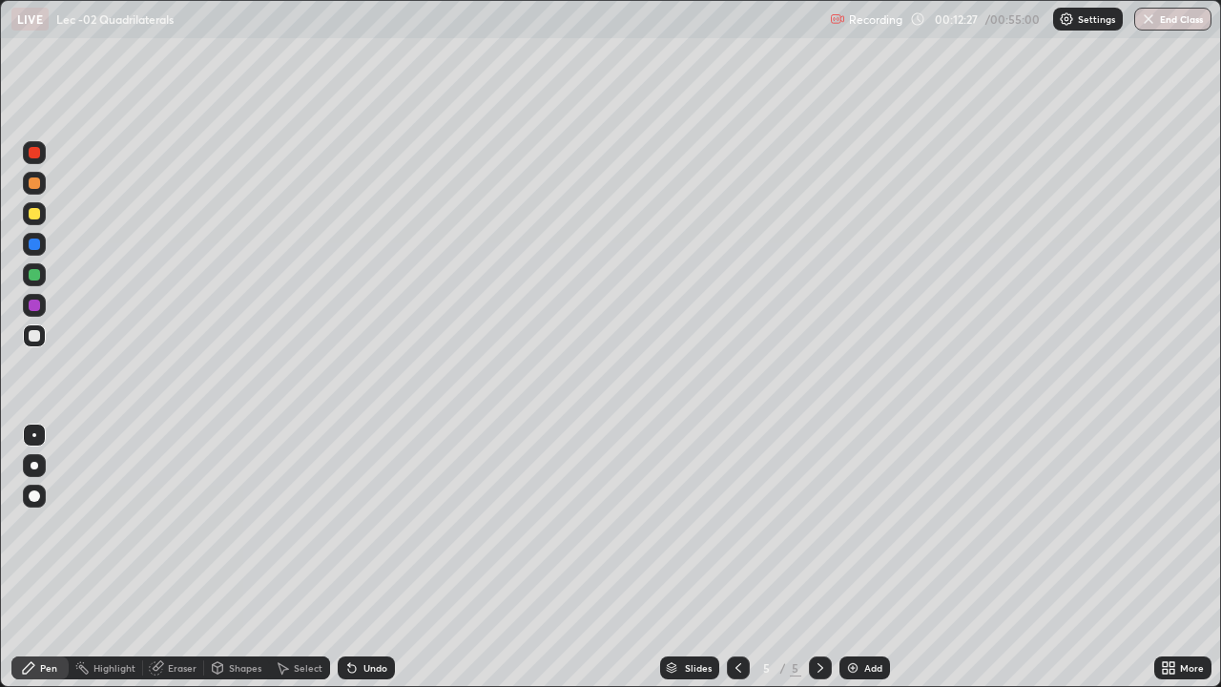
click at [217, 565] on icon at bounding box center [218, 666] width 10 height 3
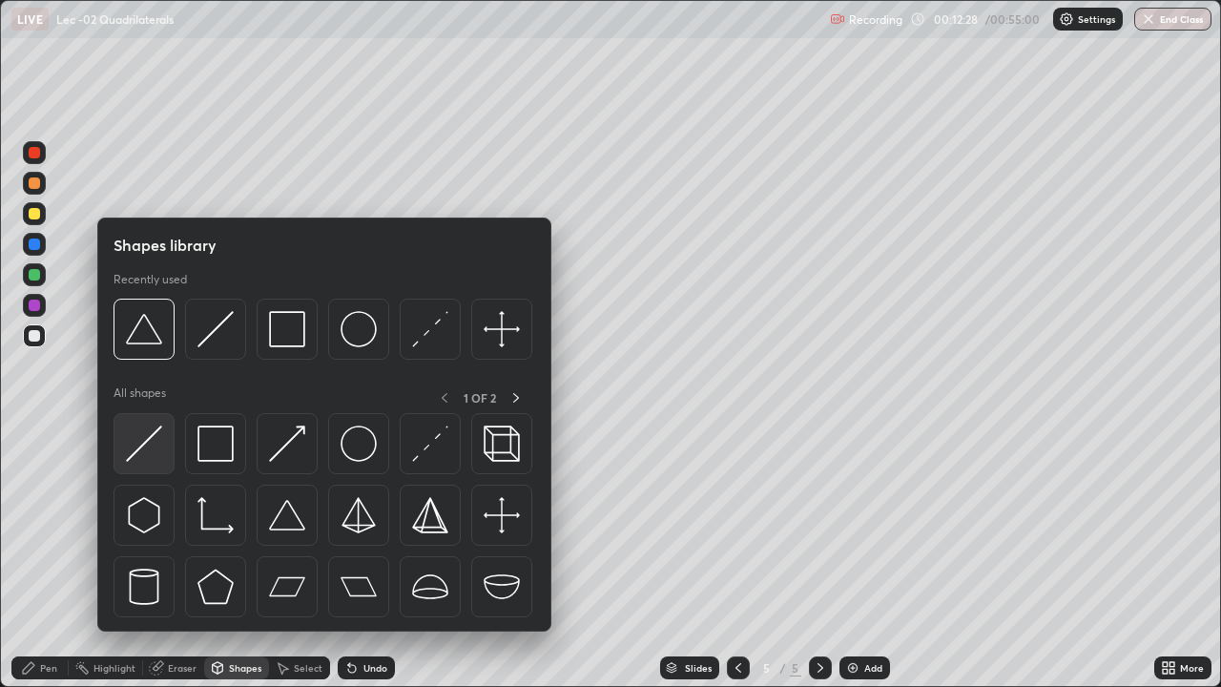
click at [153, 461] on img at bounding box center [144, 443] width 36 height 36
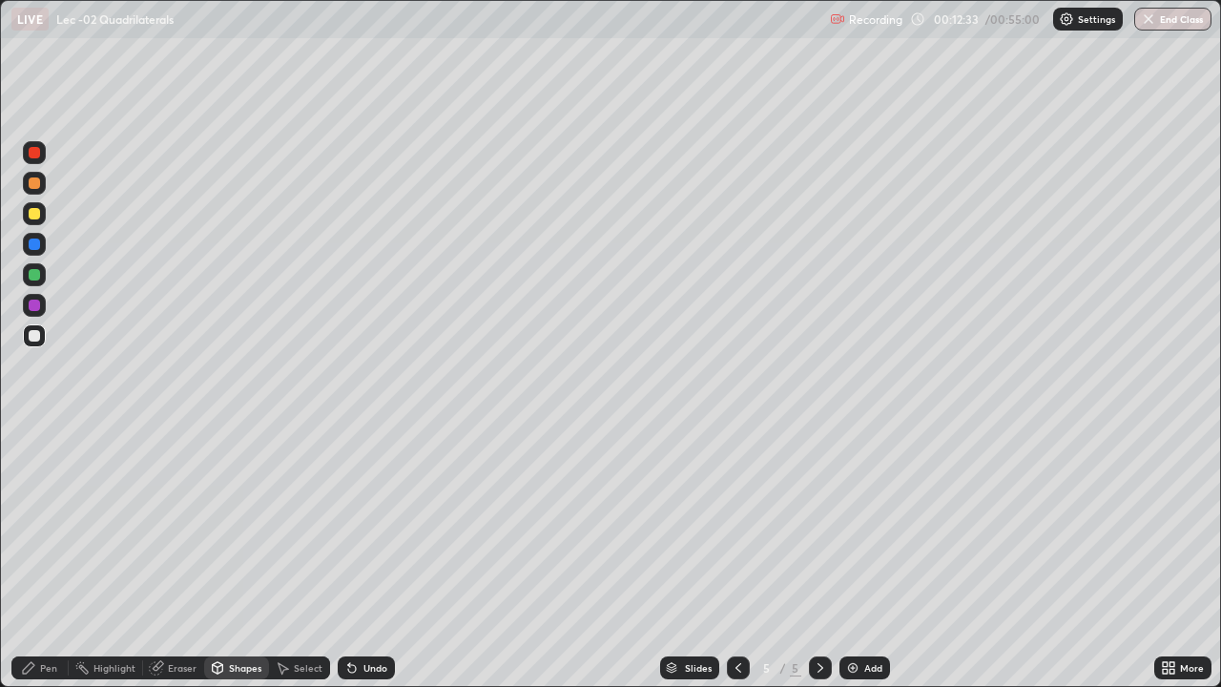
click at [18, 565] on div "Pen" at bounding box center [39, 667] width 57 height 23
click at [236, 565] on div "Shapes" at bounding box center [236, 667] width 65 height 23
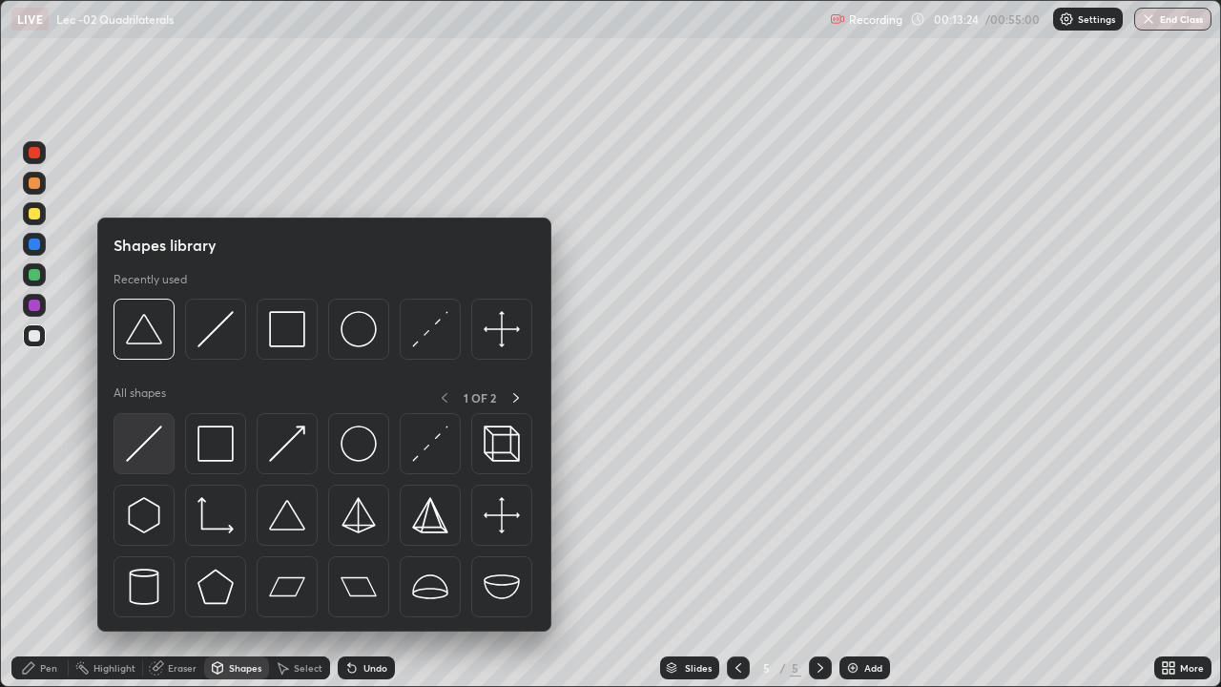
click at [155, 449] on img at bounding box center [144, 443] width 36 height 36
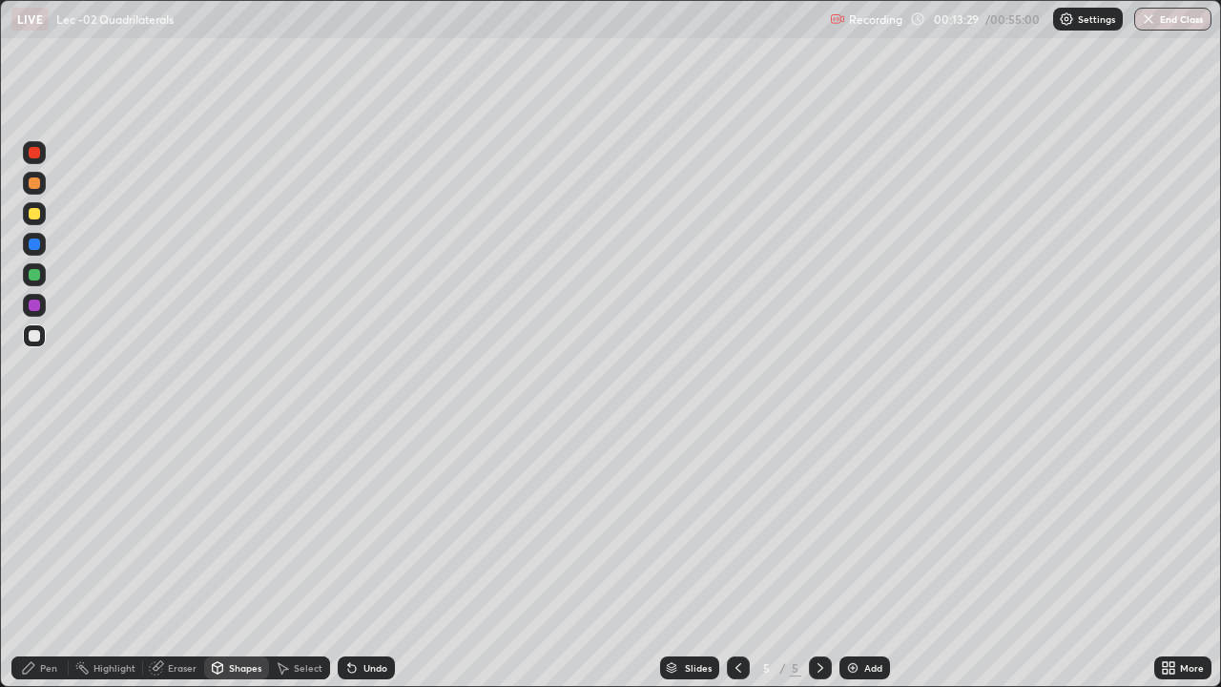
click at [42, 565] on div "Pen" at bounding box center [48, 668] width 17 height 10
click at [230, 565] on div "Shapes" at bounding box center [236, 667] width 65 height 23
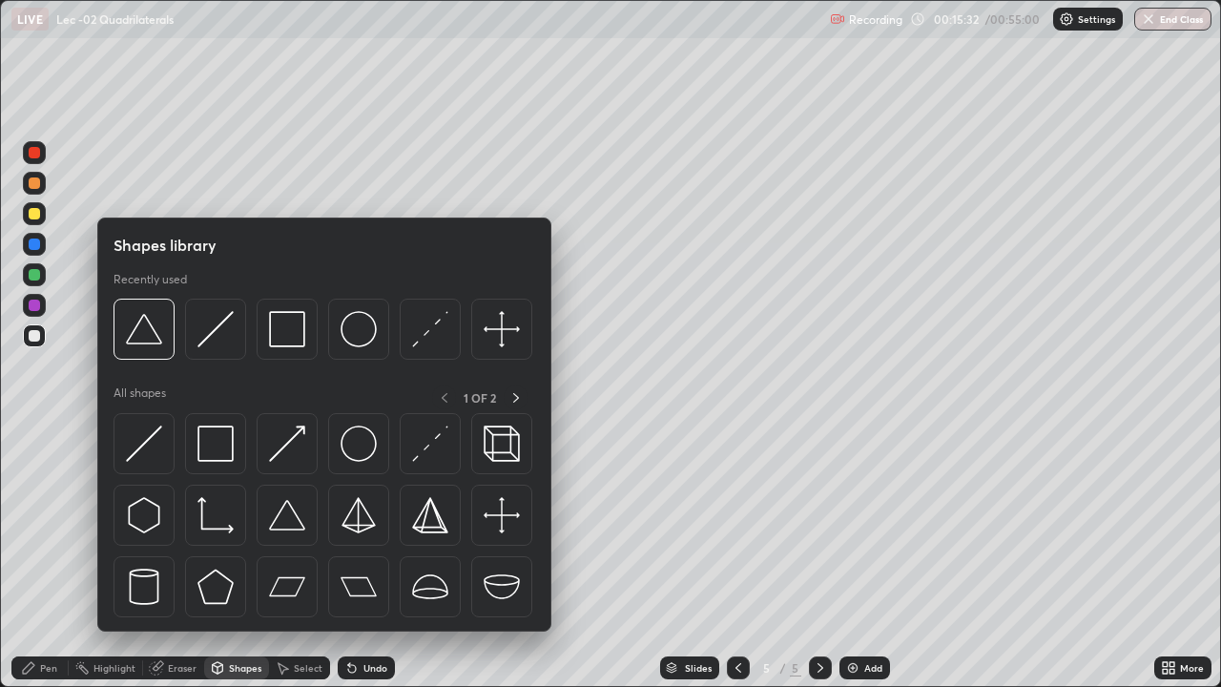
click at [229, 565] on div "Shapes" at bounding box center [245, 668] width 32 height 10
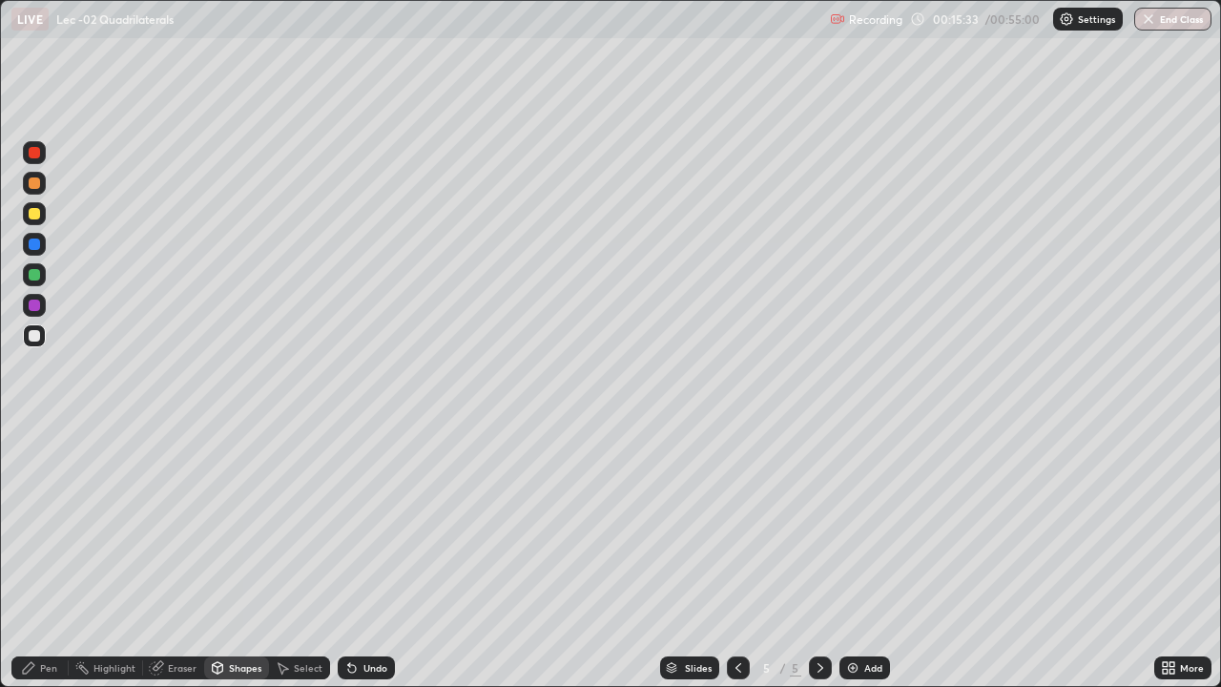
click at [223, 565] on icon at bounding box center [217, 667] width 15 height 15
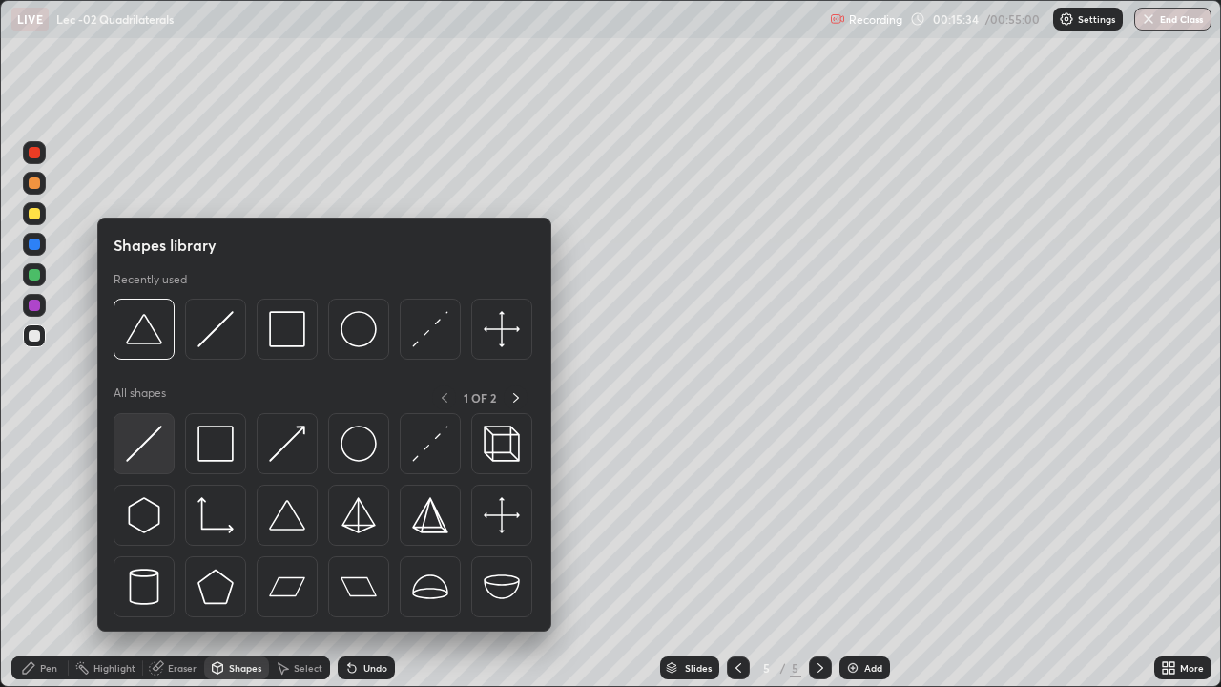
click at [142, 455] on img at bounding box center [144, 443] width 36 height 36
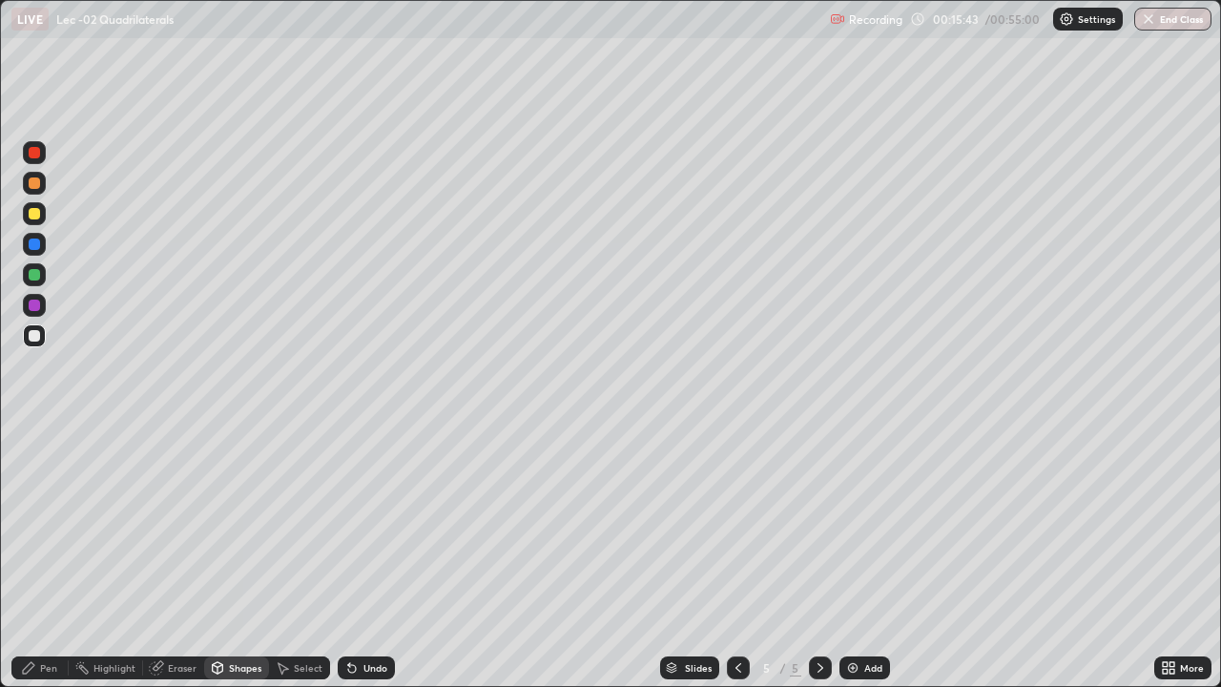
click at [54, 565] on div "Pen" at bounding box center [48, 668] width 17 height 10
click at [349, 565] on icon at bounding box center [352, 669] width 8 height 8
click at [352, 565] on icon at bounding box center [352, 669] width 8 height 8
click at [349, 565] on icon at bounding box center [352, 669] width 8 height 8
click at [363, 565] on div "Undo" at bounding box center [375, 668] width 24 height 10
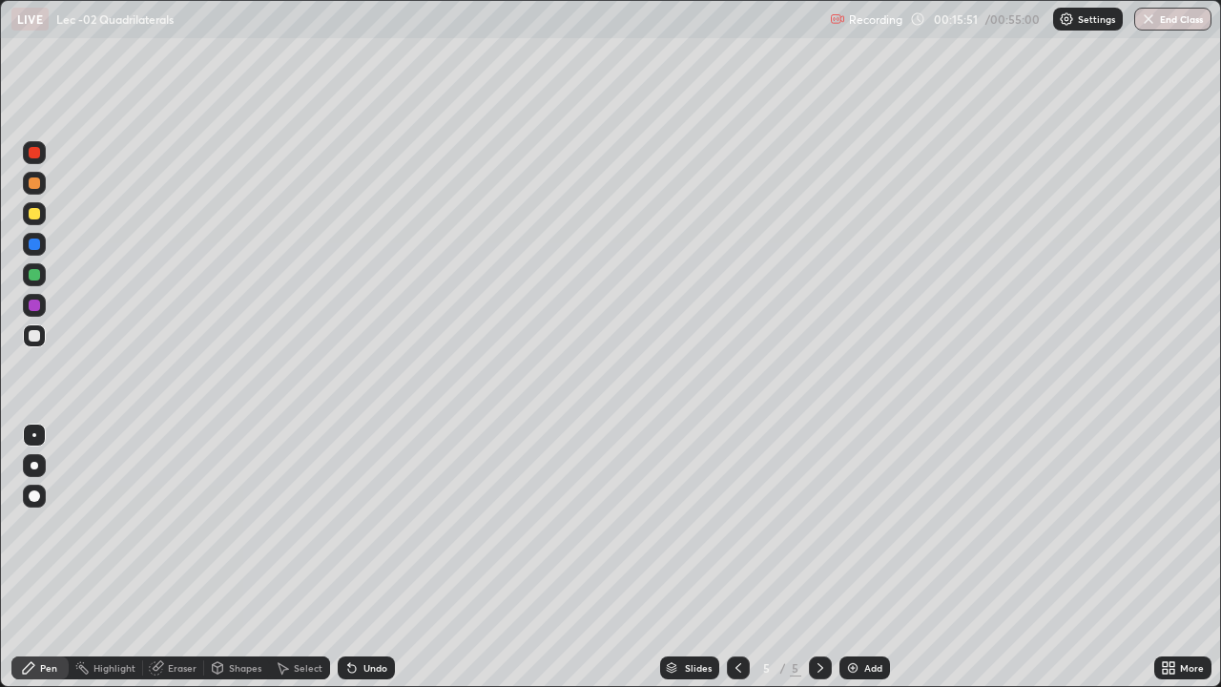
click at [367, 565] on div "Undo" at bounding box center [375, 668] width 24 height 10
click at [369, 565] on div "Undo" at bounding box center [375, 668] width 24 height 10
click at [365, 565] on div "Undo" at bounding box center [375, 668] width 24 height 10
click at [363, 565] on div "Undo" at bounding box center [375, 668] width 24 height 10
click at [364, 565] on div "Undo" at bounding box center [375, 668] width 24 height 10
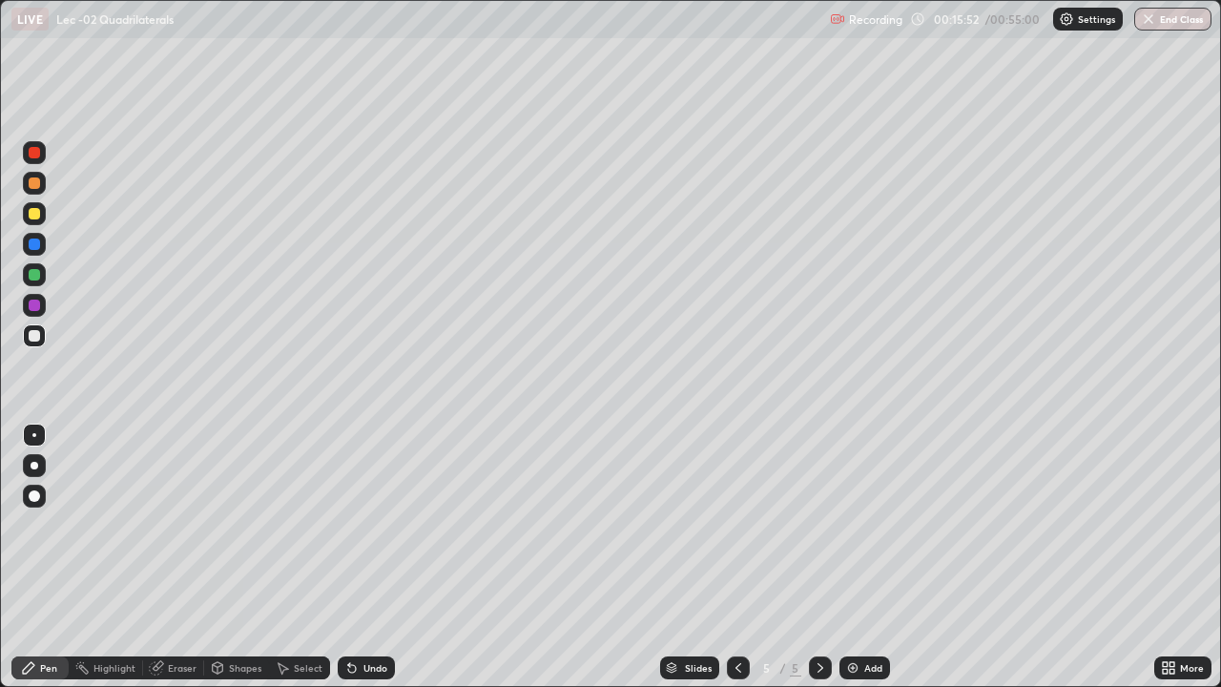
click at [365, 565] on div "Undo" at bounding box center [375, 668] width 24 height 10
click at [165, 565] on div "Eraser" at bounding box center [173, 667] width 61 height 23
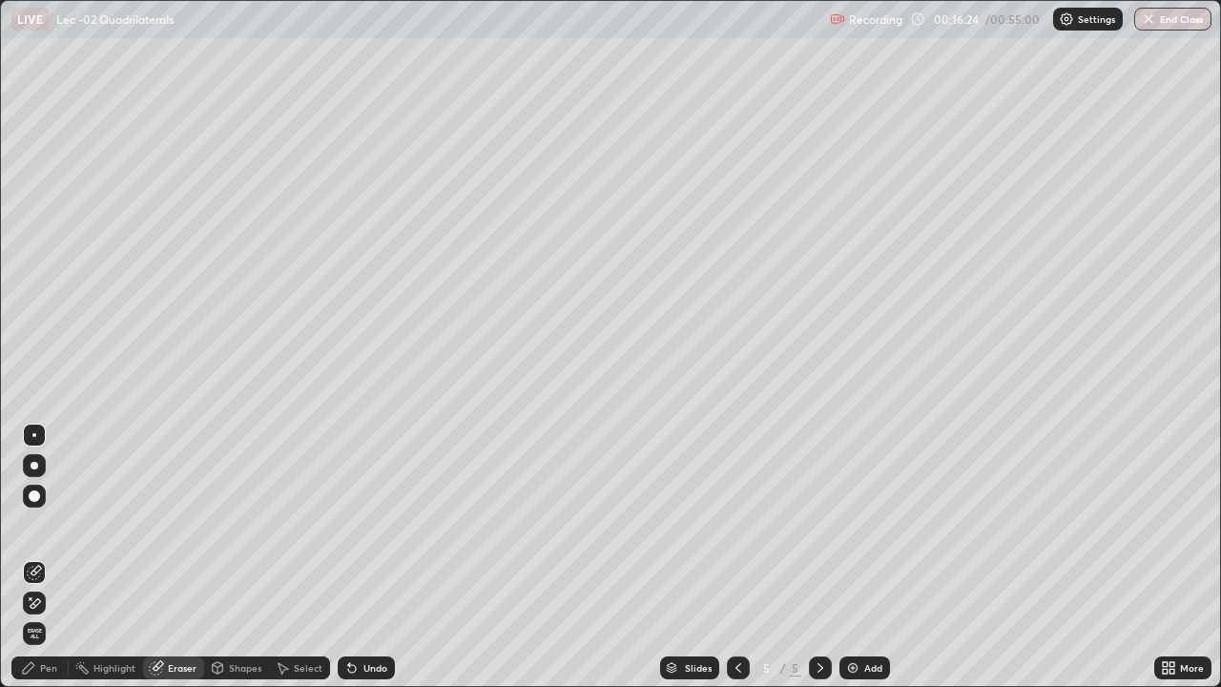
click at [30, 565] on icon at bounding box center [28, 667] width 11 height 11
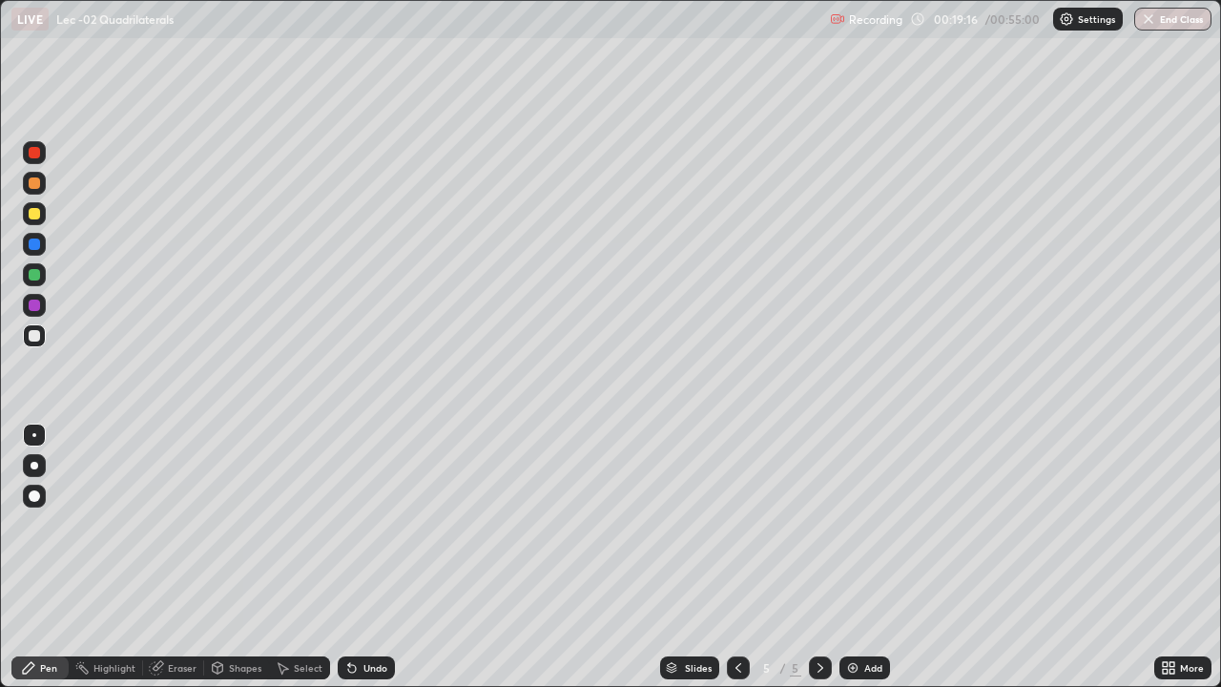
click at [860, 565] on div "Add" at bounding box center [864, 667] width 51 height 23
click at [41, 222] on div at bounding box center [34, 213] width 23 height 23
click at [359, 565] on div "Undo" at bounding box center [366, 667] width 57 height 23
click at [244, 565] on div "Shapes" at bounding box center [245, 668] width 32 height 10
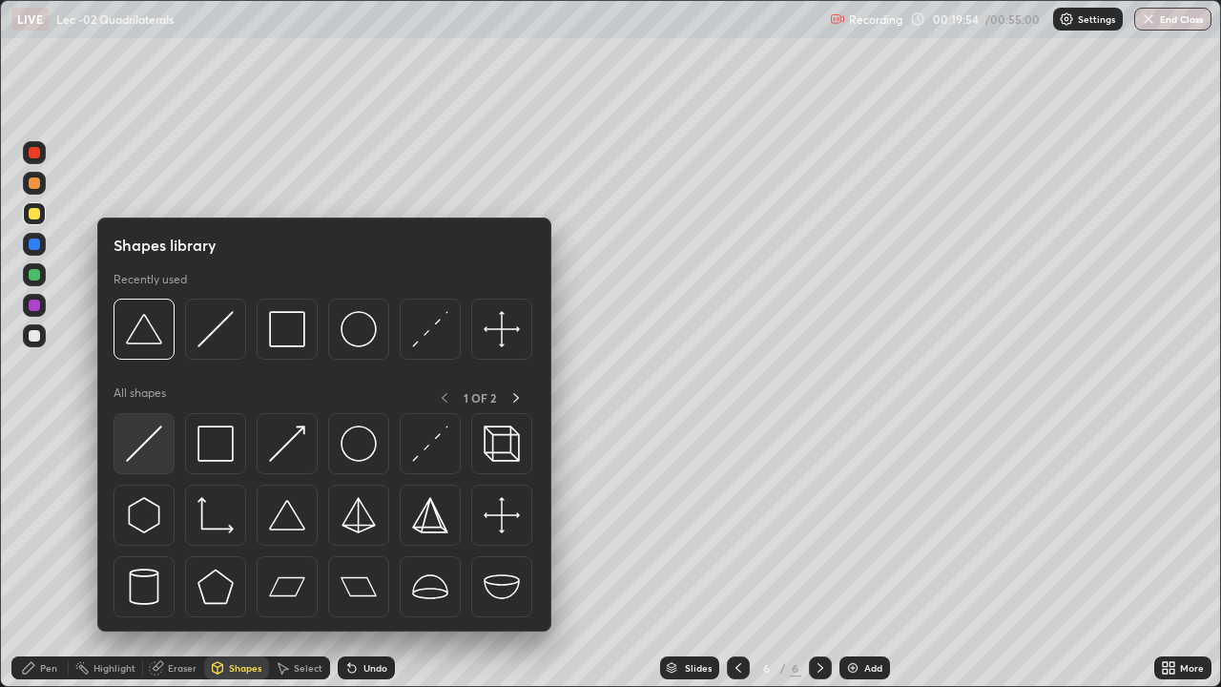
click at [162, 441] on img at bounding box center [144, 443] width 36 height 36
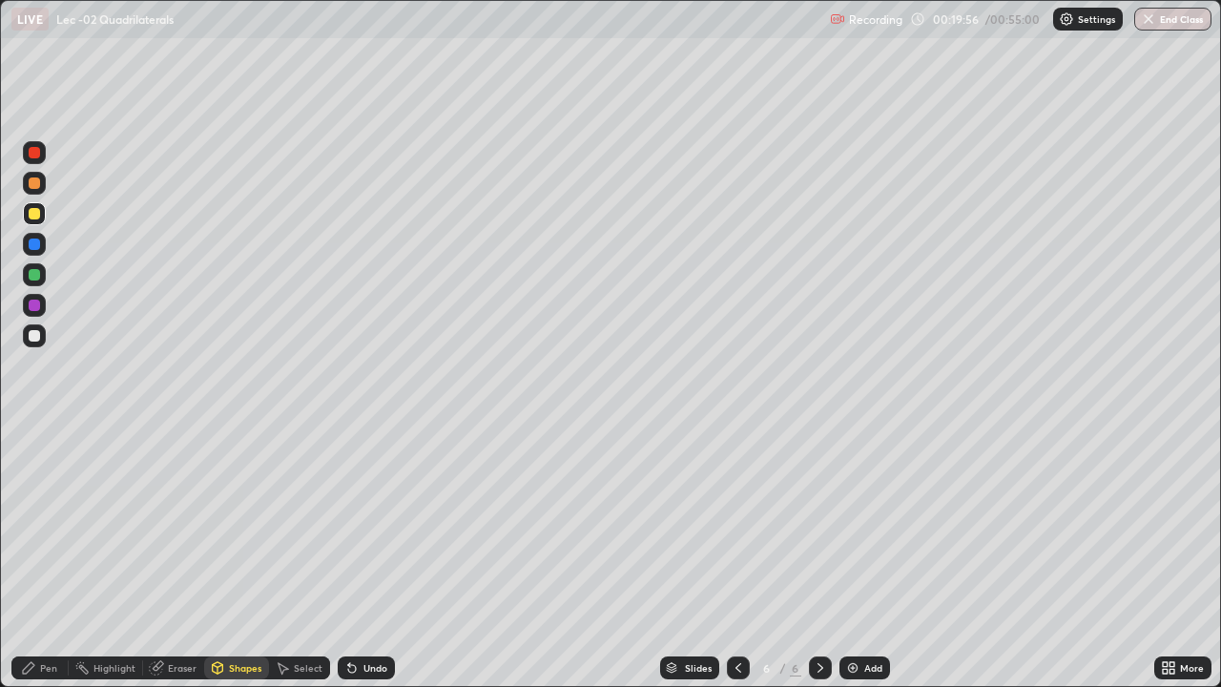
click at [51, 565] on div "Pen" at bounding box center [48, 668] width 17 height 10
click at [237, 565] on div "Shapes" at bounding box center [245, 668] width 32 height 10
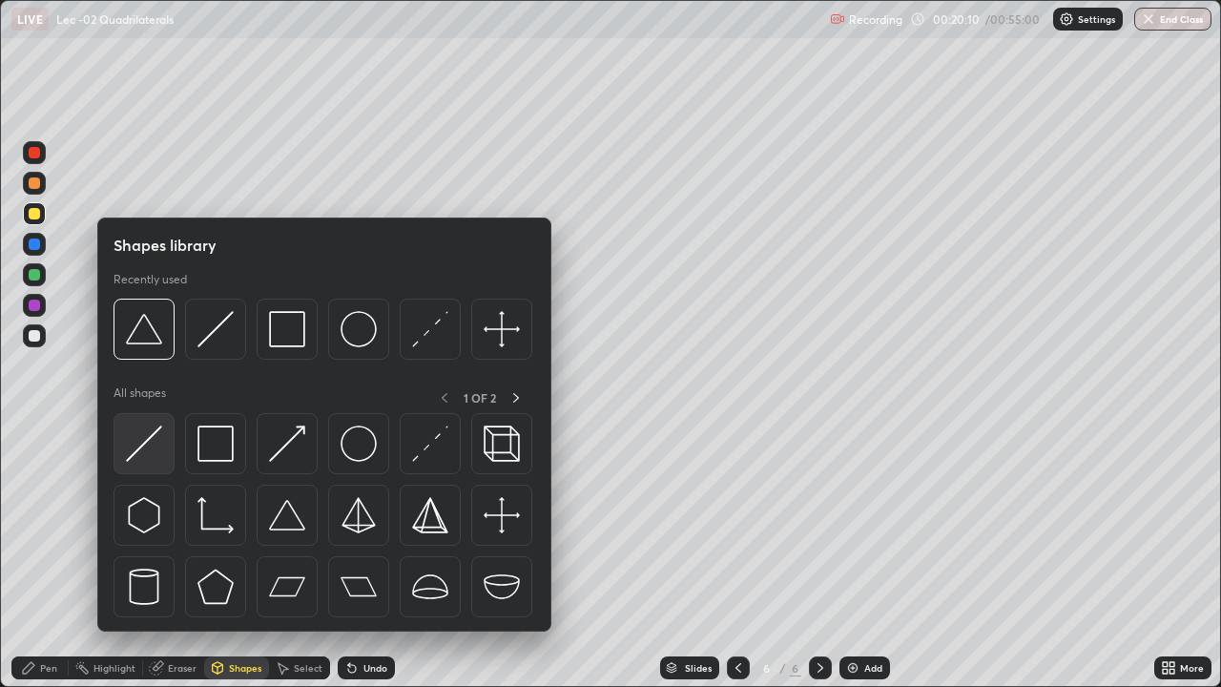
click at [160, 453] on img at bounding box center [144, 443] width 36 height 36
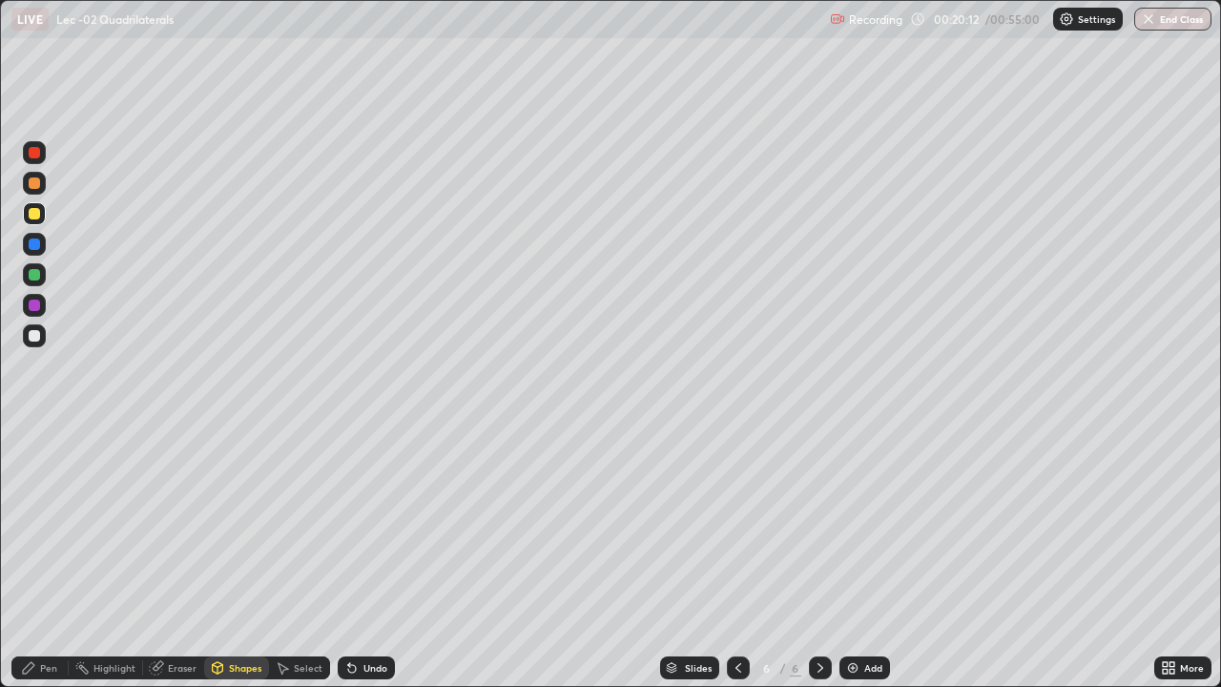
click at [51, 565] on div "Pen" at bounding box center [48, 668] width 17 height 10
click at [238, 565] on div "Shapes" at bounding box center [245, 668] width 32 height 10
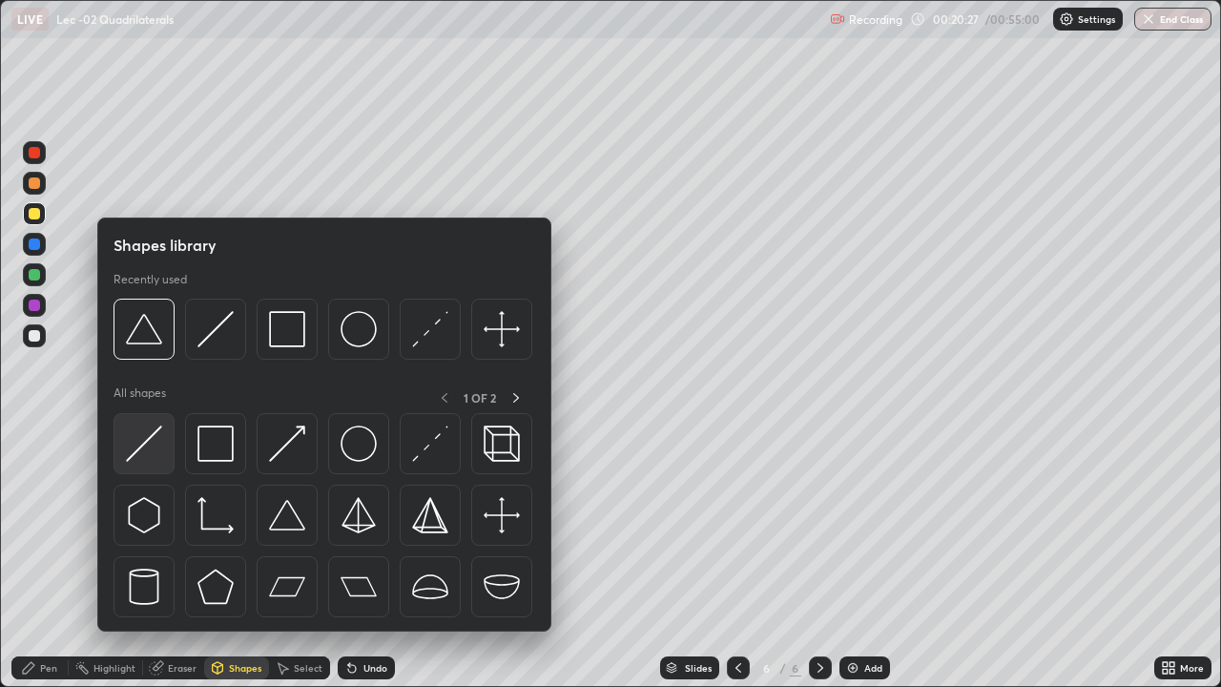
click at [157, 461] on img at bounding box center [144, 443] width 36 height 36
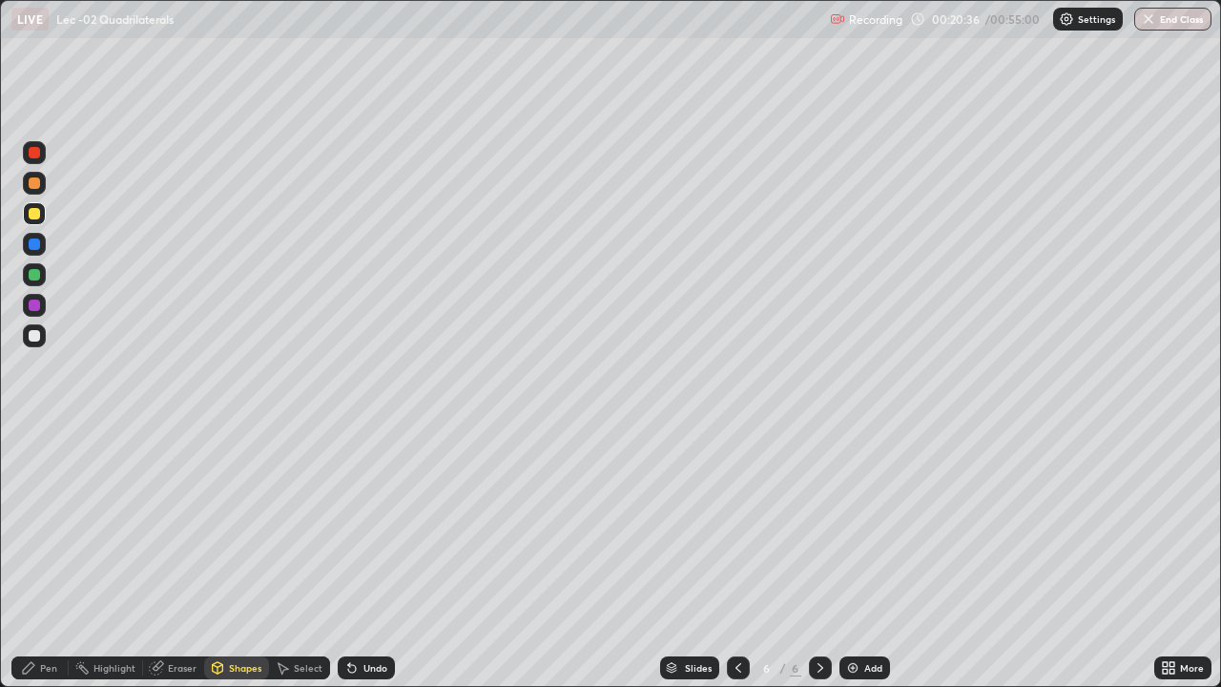
click at [47, 565] on div "Pen" at bounding box center [39, 667] width 57 height 23
click at [856, 565] on img at bounding box center [852, 667] width 15 height 15
click at [38, 336] on div at bounding box center [34, 335] width 11 height 11
click at [238, 565] on div "Shapes" at bounding box center [245, 668] width 32 height 10
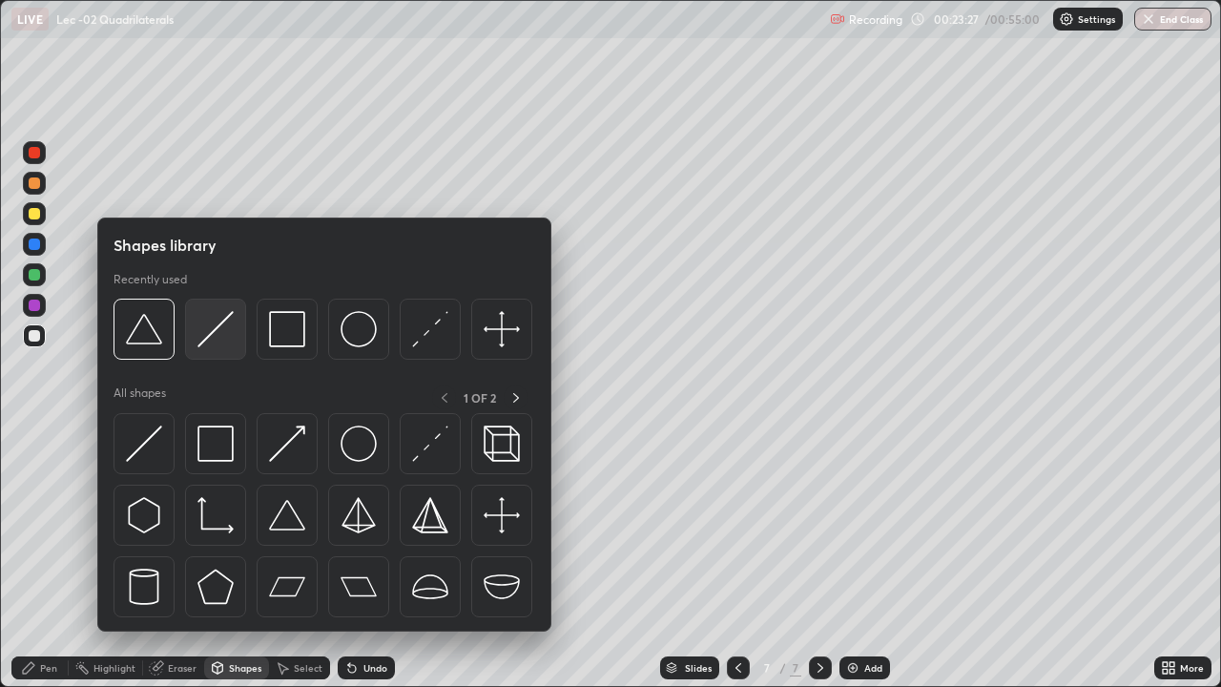
click at [217, 351] on div at bounding box center [215, 329] width 61 height 61
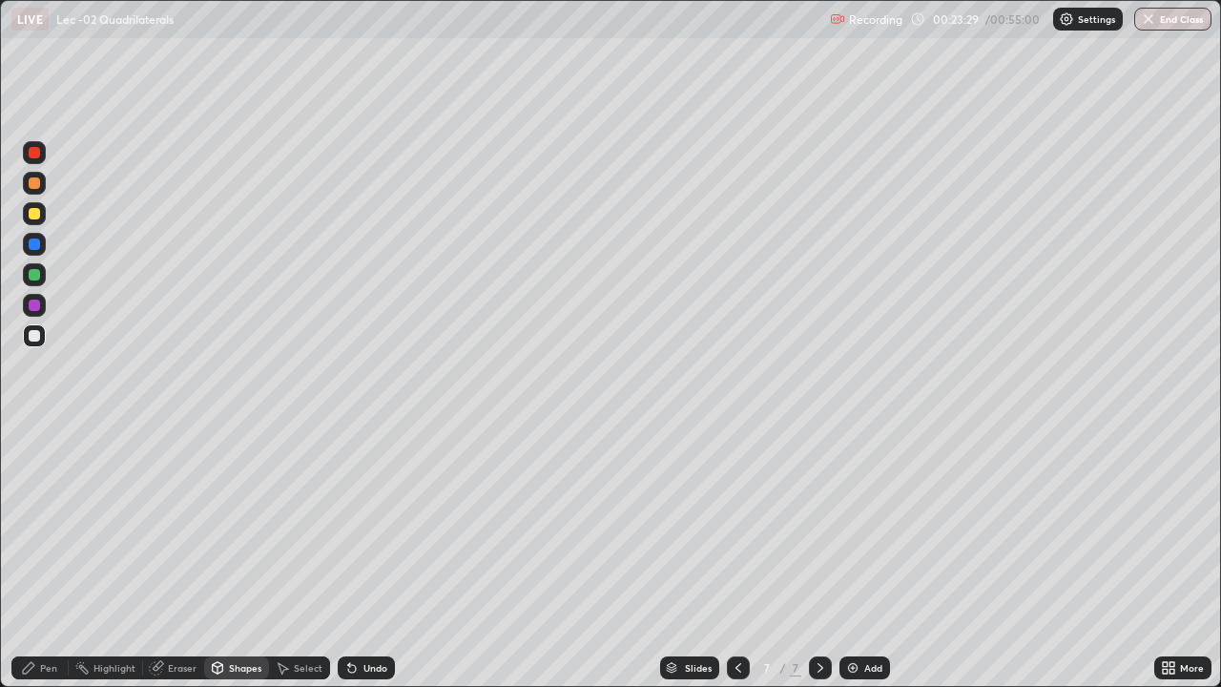
click at [63, 565] on div "Pen" at bounding box center [39, 667] width 57 height 23
click at [241, 565] on div "Shapes" at bounding box center [245, 668] width 32 height 10
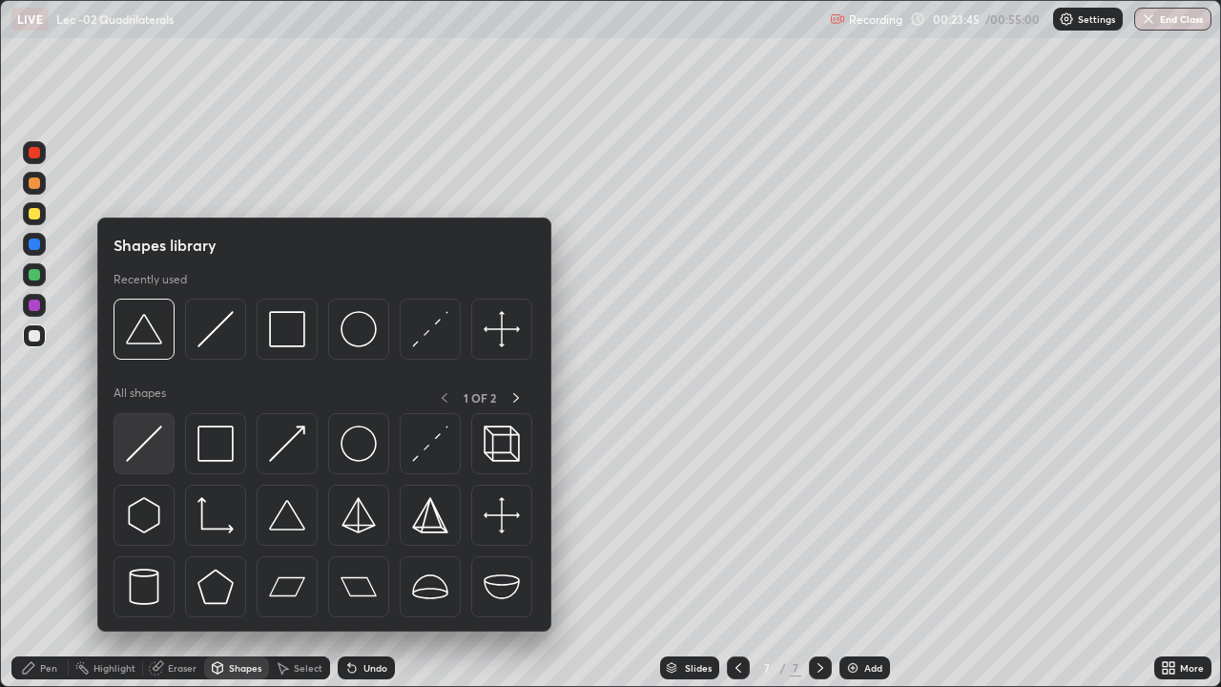
click at [156, 446] on img at bounding box center [144, 443] width 36 height 36
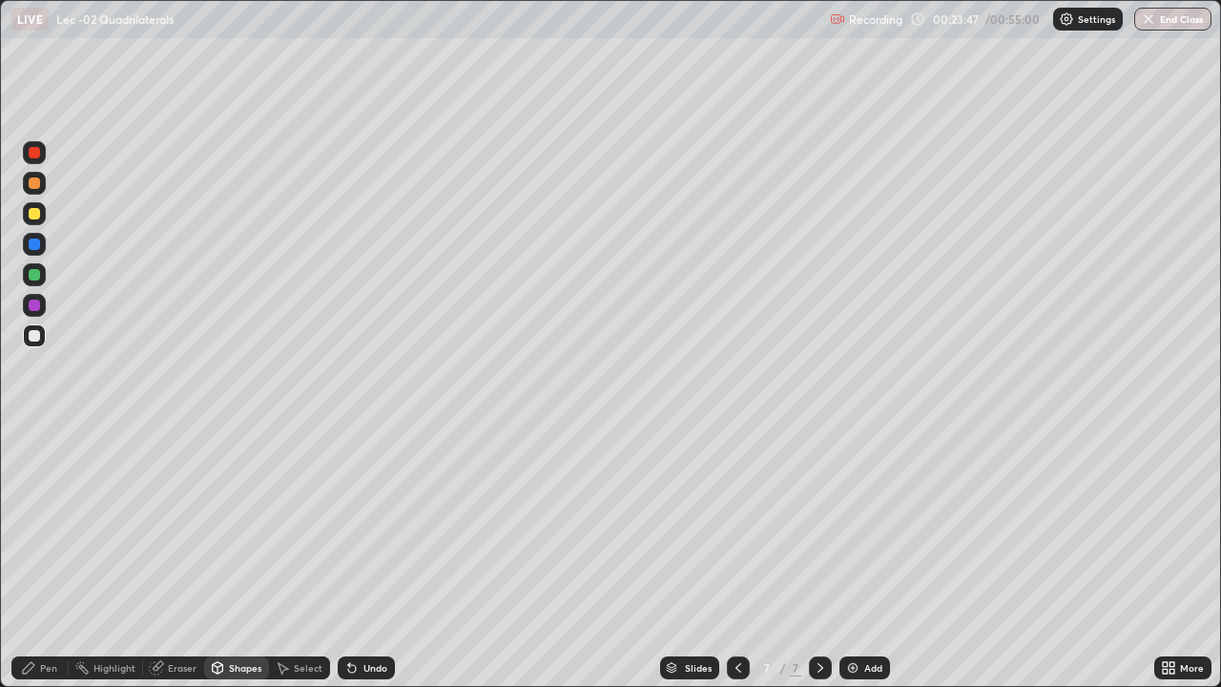
click at [77, 565] on circle at bounding box center [77, 668] width 2 height 2
click at [52, 565] on div "Pen" at bounding box center [48, 668] width 17 height 10
click at [229, 565] on div "Shapes" at bounding box center [245, 668] width 32 height 10
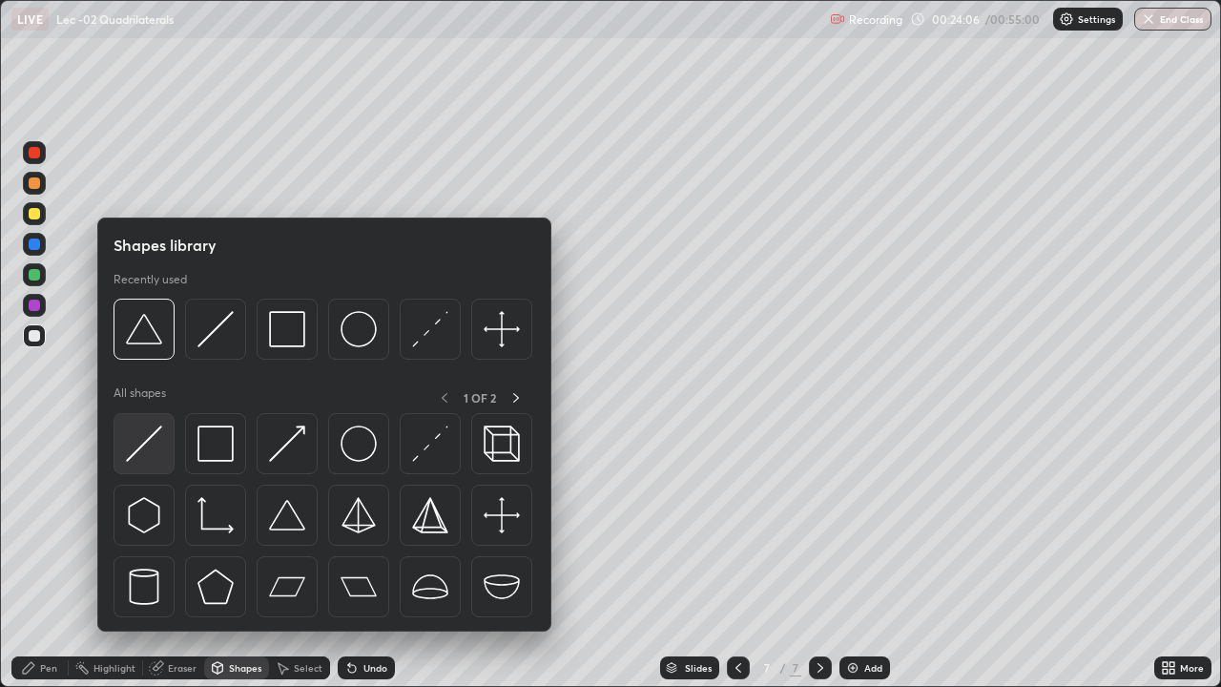
click at [152, 447] on img at bounding box center [144, 443] width 36 height 36
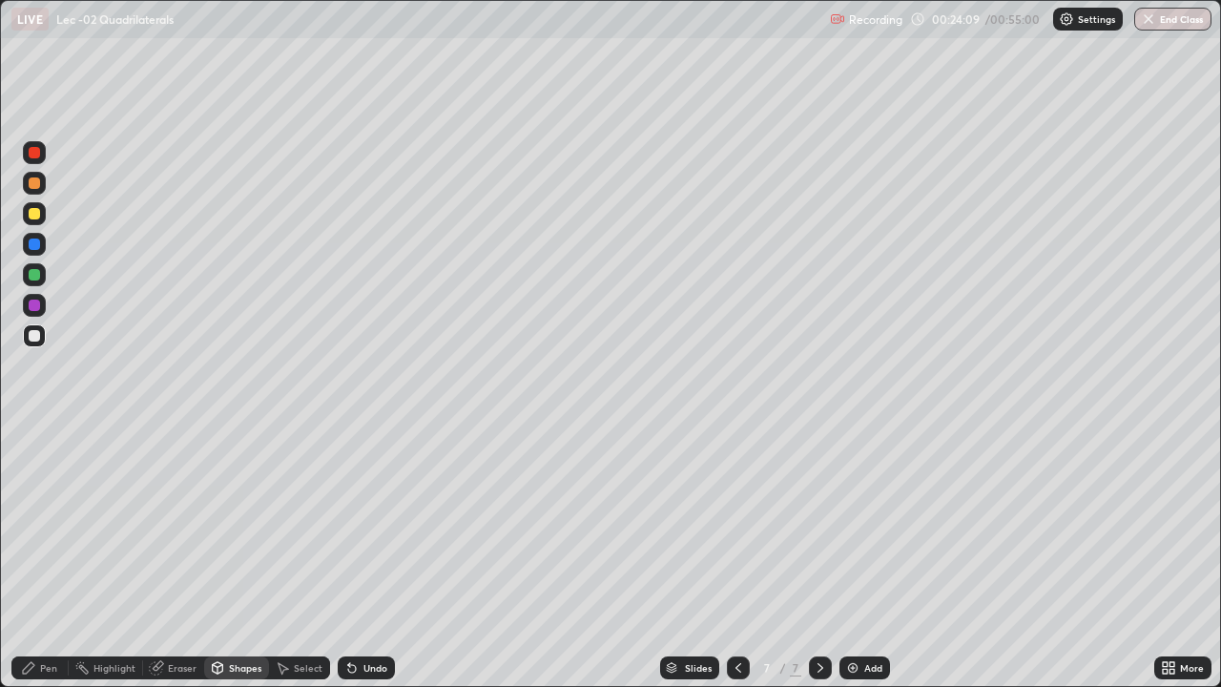
click at [52, 565] on div "Pen" at bounding box center [48, 668] width 17 height 10
click at [191, 565] on div "Eraser" at bounding box center [182, 668] width 29 height 10
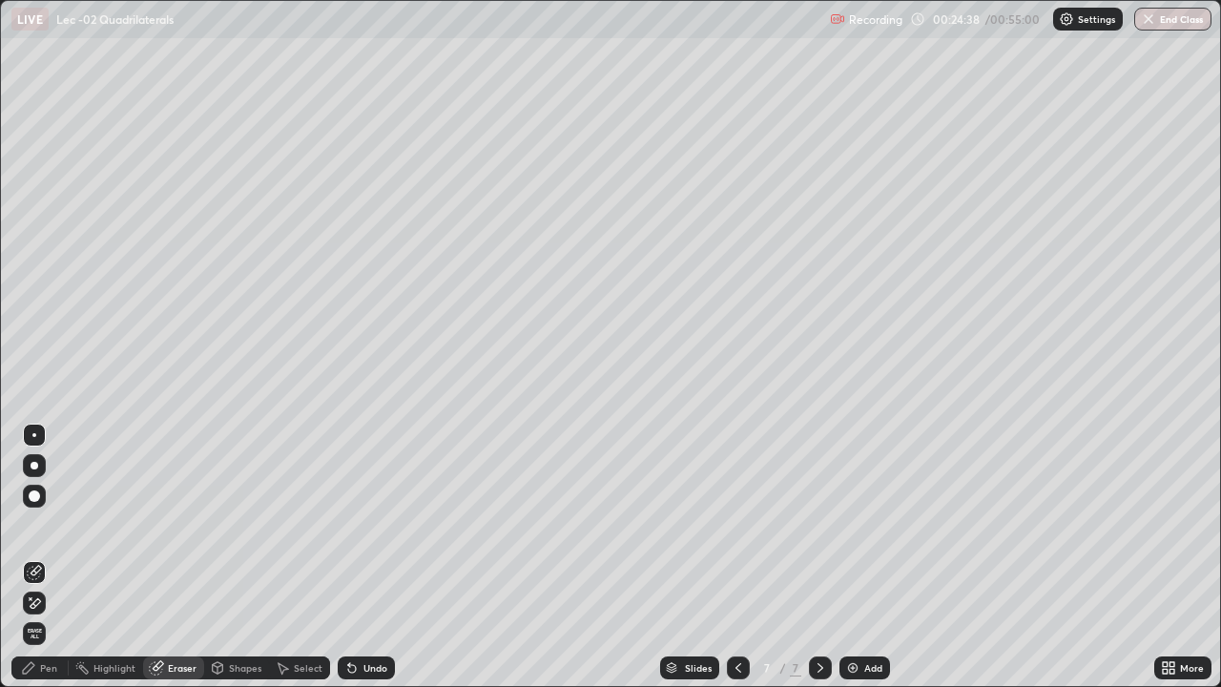
click at [236, 565] on div "Shapes" at bounding box center [245, 668] width 32 height 10
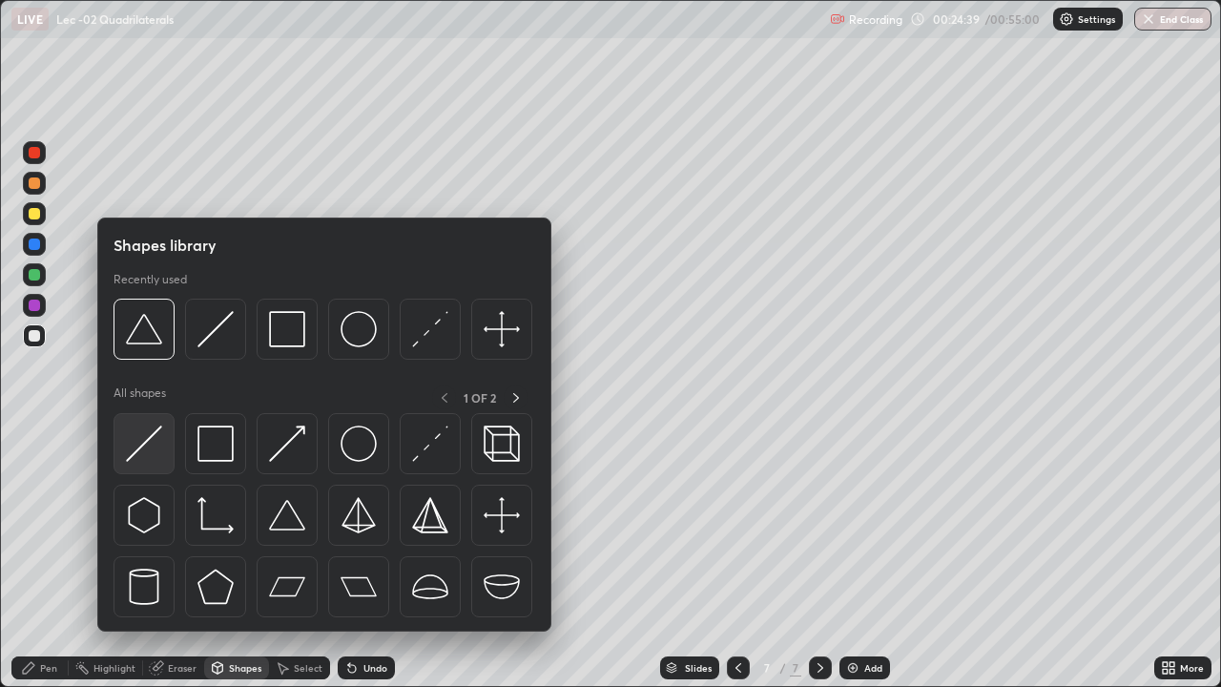
click at [153, 458] on img at bounding box center [144, 443] width 36 height 36
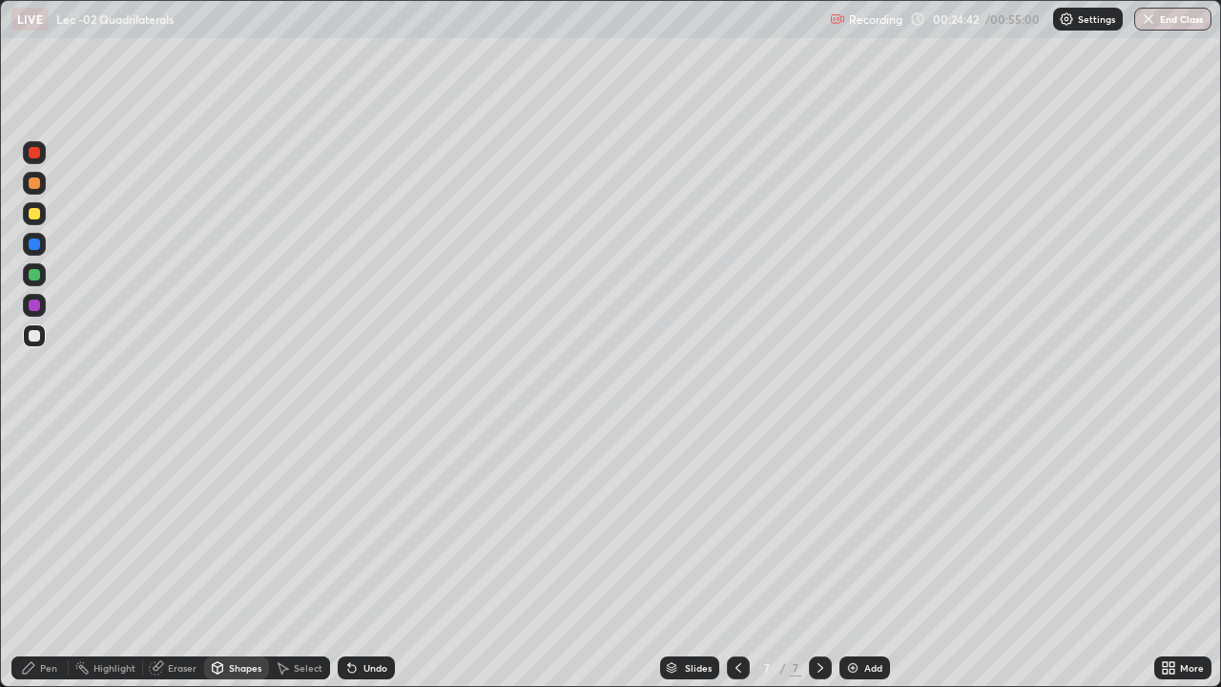
click at [56, 565] on div "Pen" at bounding box center [48, 668] width 17 height 10
click at [227, 565] on div "Shapes" at bounding box center [236, 667] width 65 height 23
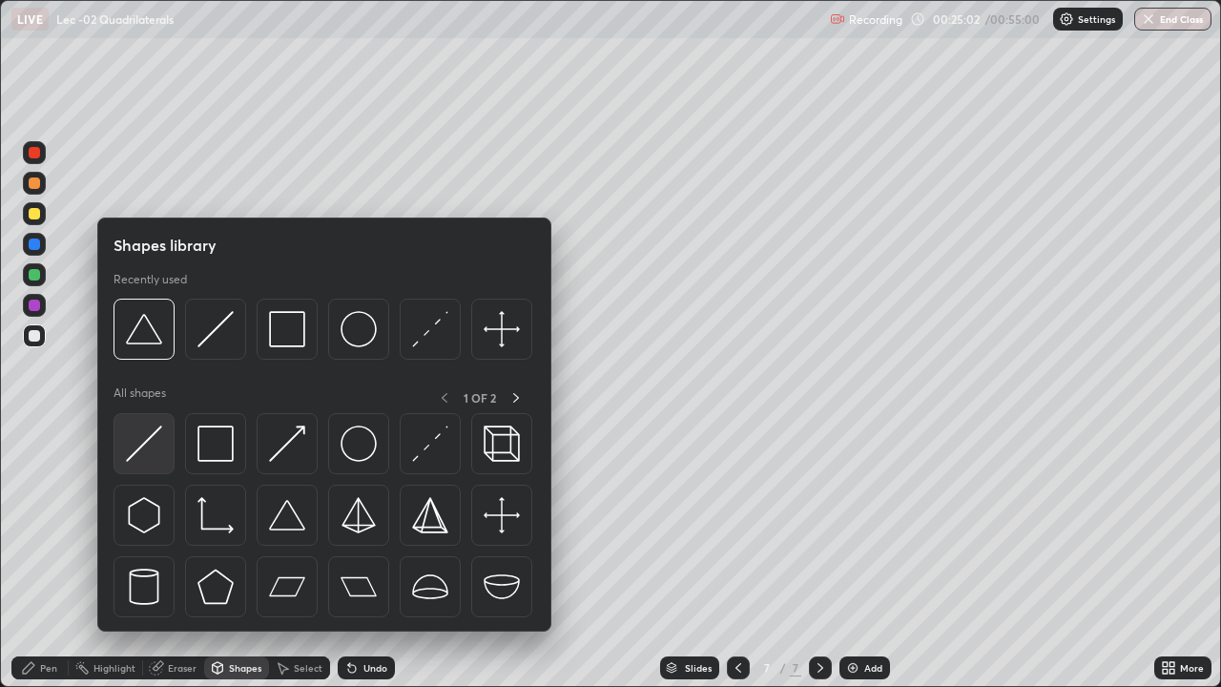
click at [158, 471] on div at bounding box center [143, 443] width 61 height 61
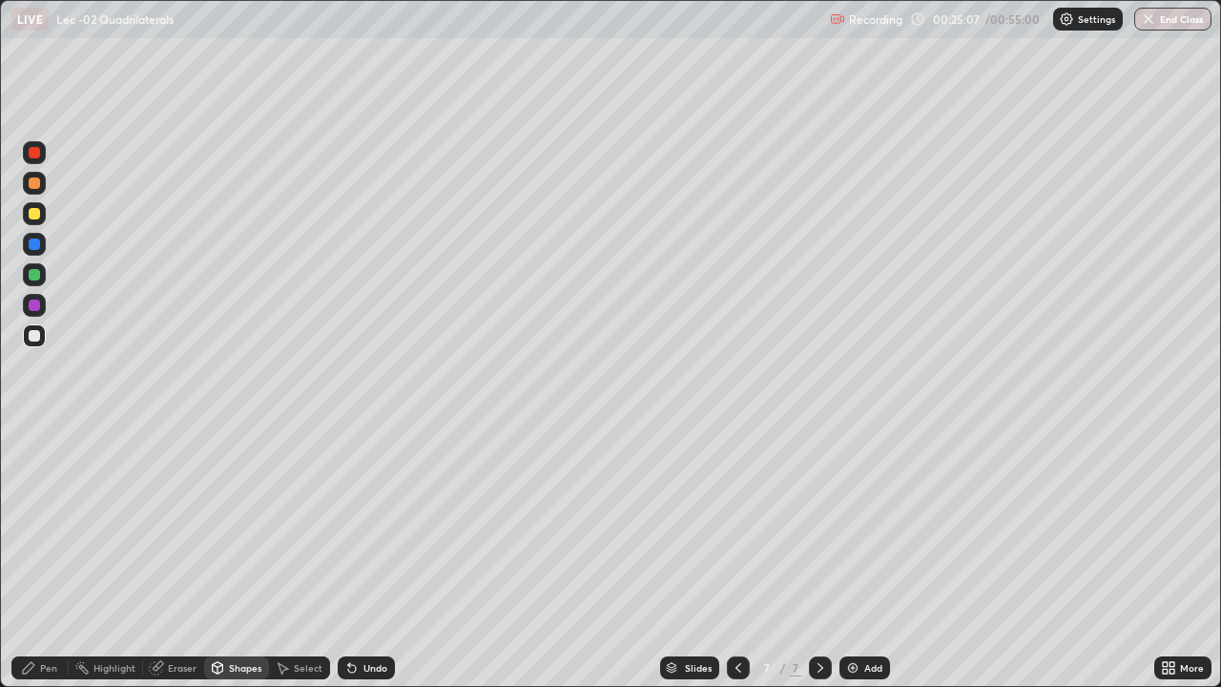
click at [49, 565] on div "Pen" at bounding box center [48, 668] width 17 height 10
click at [864, 565] on div "Add" at bounding box center [873, 668] width 18 height 10
click at [31, 222] on div at bounding box center [34, 213] width 23 height 23
click at [859, 565] on div "Add" at bounding box center [864, 667] width 51 height 23
click at [178, 565] on div "Eraser" at bounding box center [182, 668] width 29 height 10
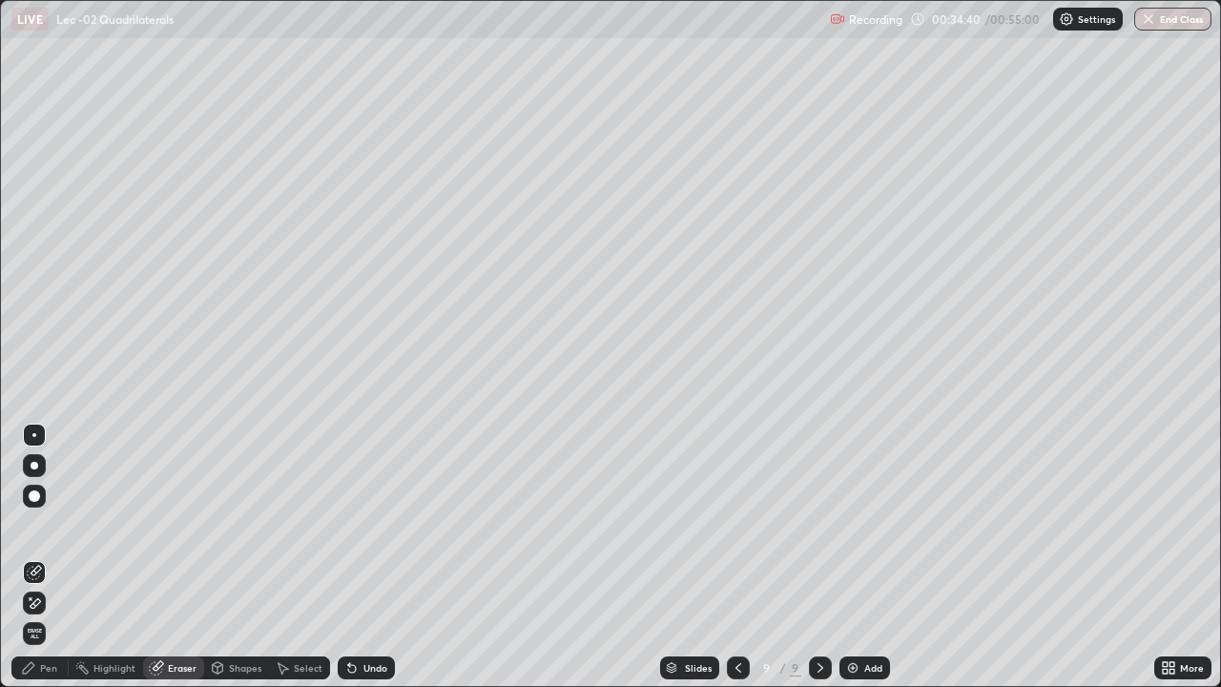
click at [31, 565] on icon at bounding box center [28, 667] width 11 height 11
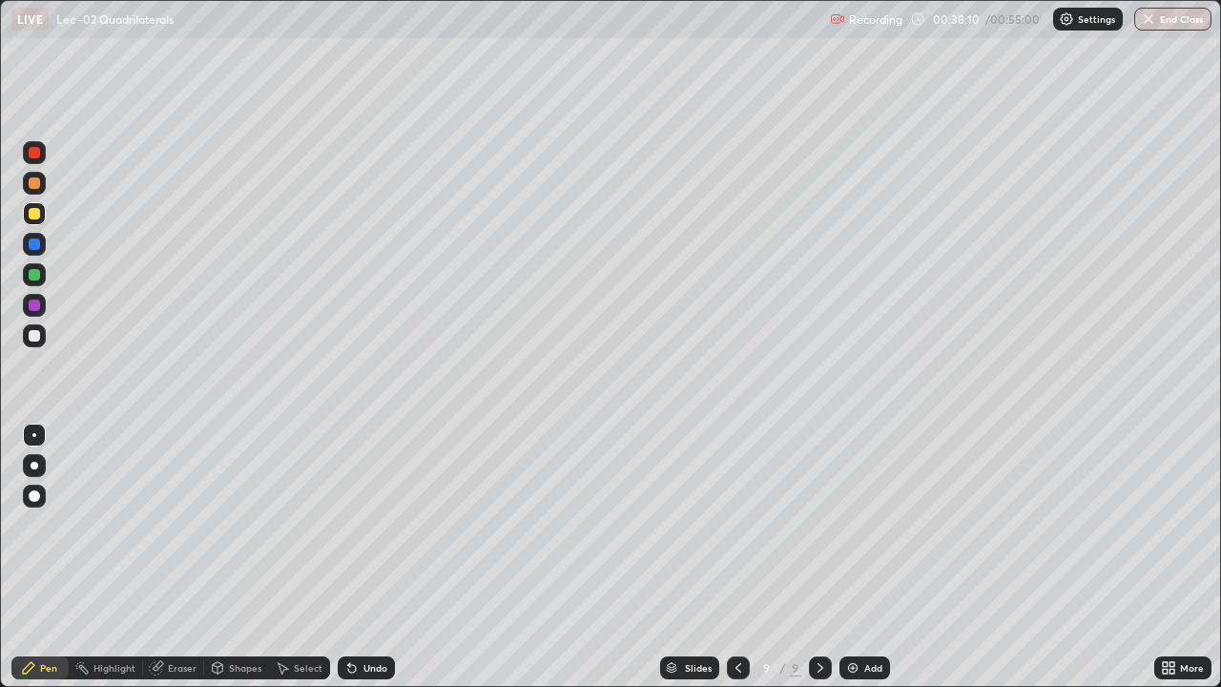
click at [181, 565] on div "Eraser" at bounding box center [182, 668] width 29 height 10
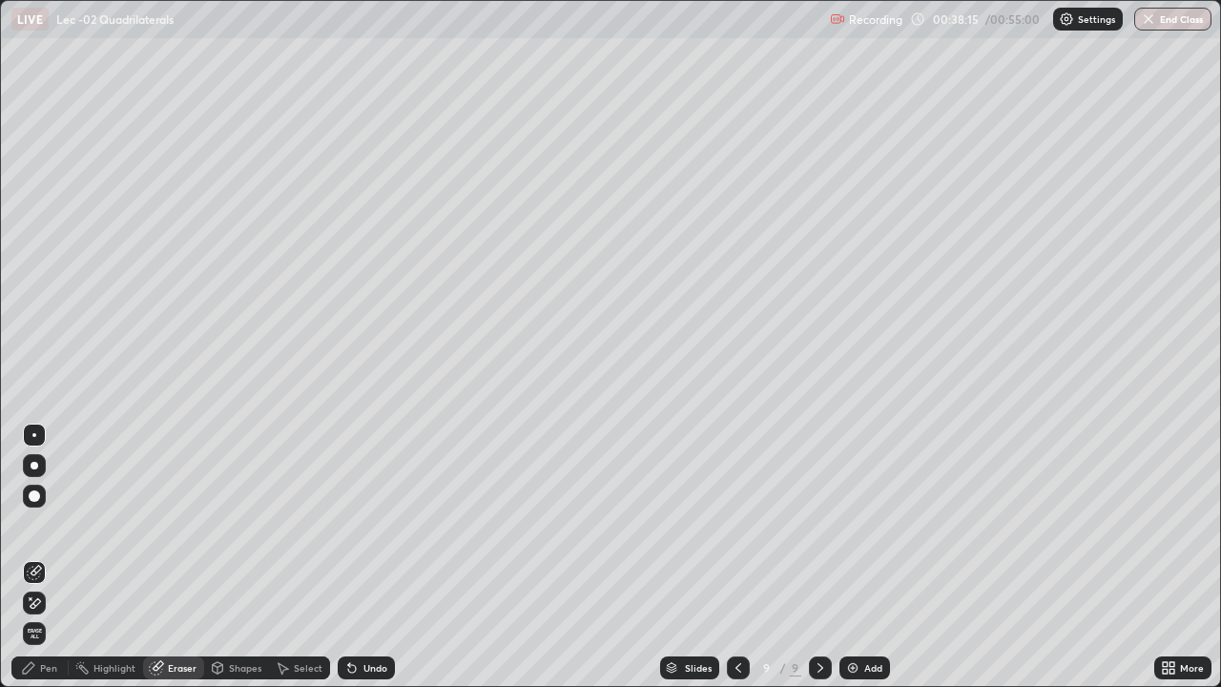
click at [55, 565] on div "Pen" at bounding box center [48, 668] width 17 height 10
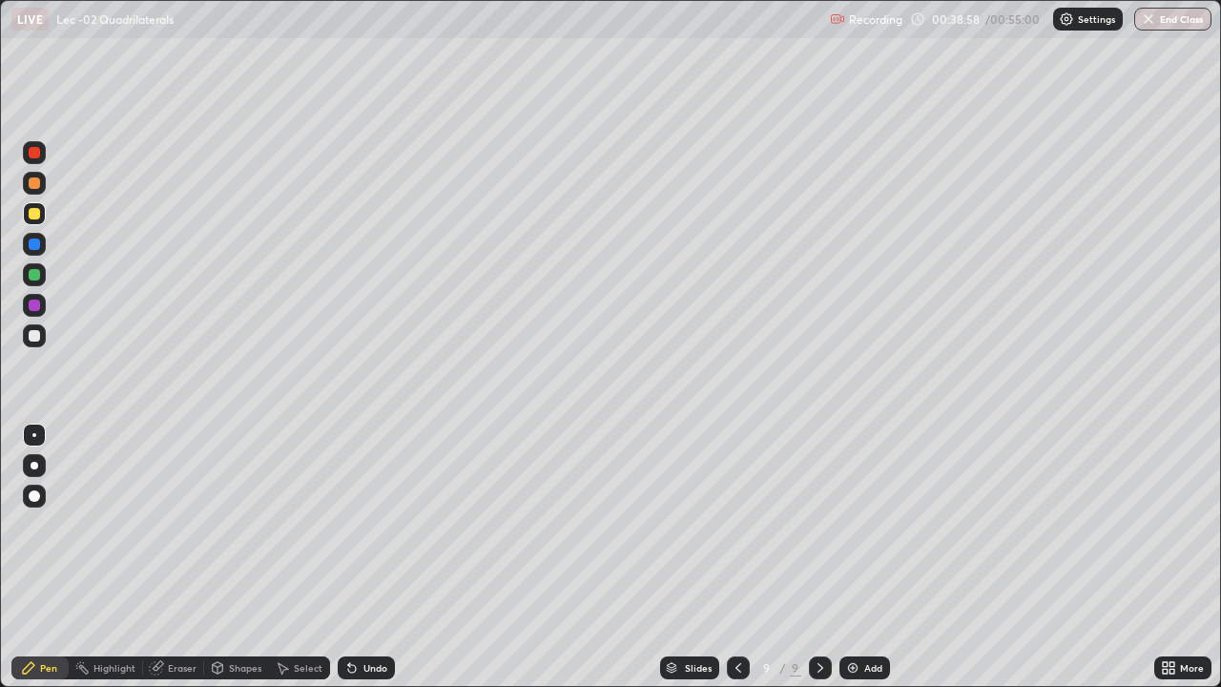
click at [377, 565] on div "Undo" at bounding box center [375, 668] width 24 height 10
click at [387, 565] on div "Undo" at bounding box center [366, 667] width 57 height 23
click at [864, 565] on div "Add" at bounding box center [864, 667] width 51 height 23
click at [684, 565] on div "Slides" at bounding box center [697, 668] width 27 height 10
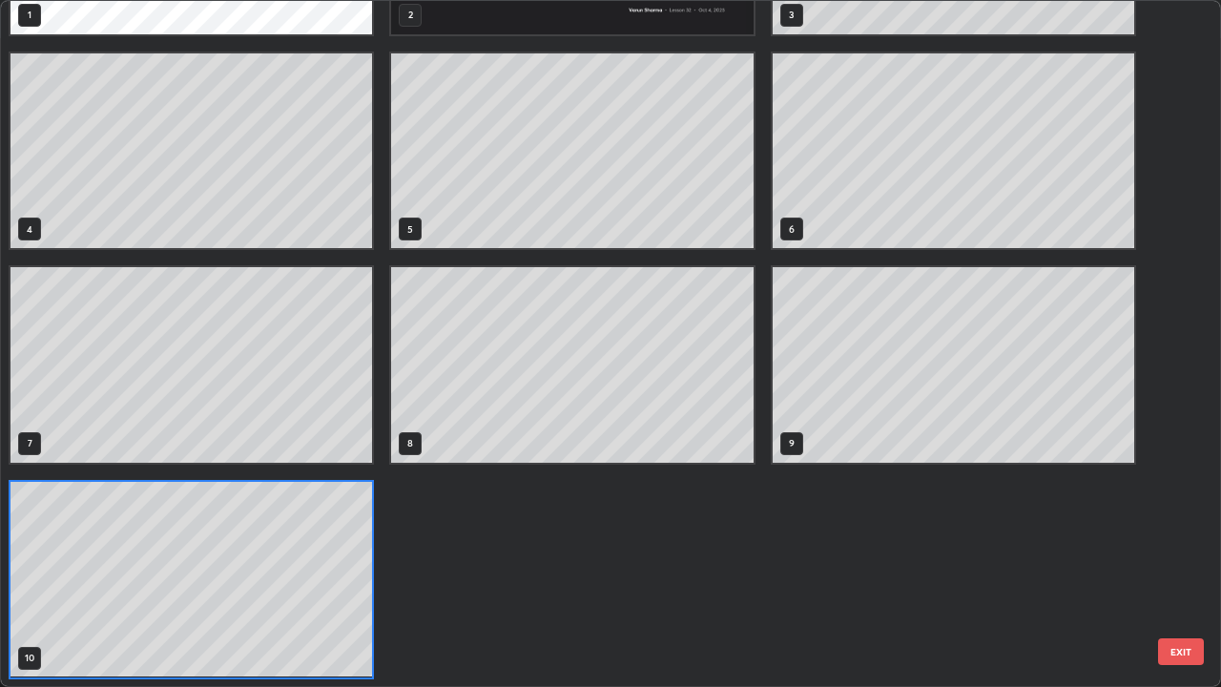
scroll to position [679, 1209]
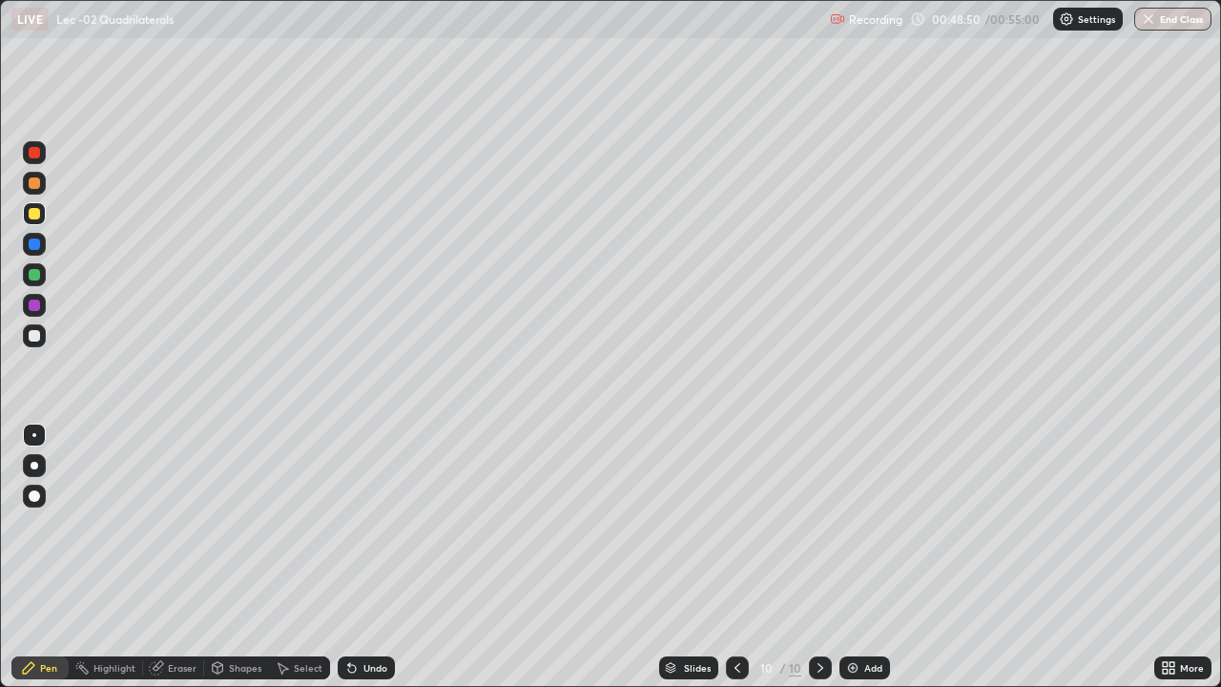
click at [37, 180] on div at bounding box center [34, 182] width 11 height 11
click at [179, 565] on div "Eraser" at bounding box center [182, 668] width 29 height 10
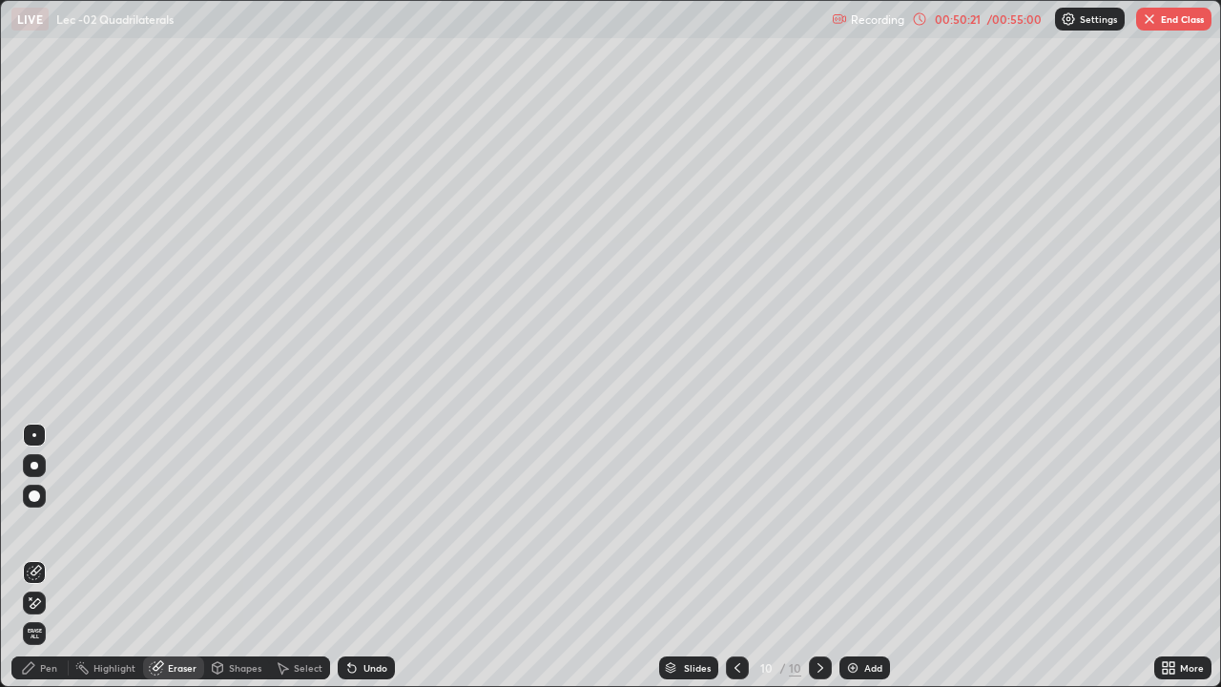
click at [61, 565] on div "Pen" at bounding box center [39, 667] width 57 height 23
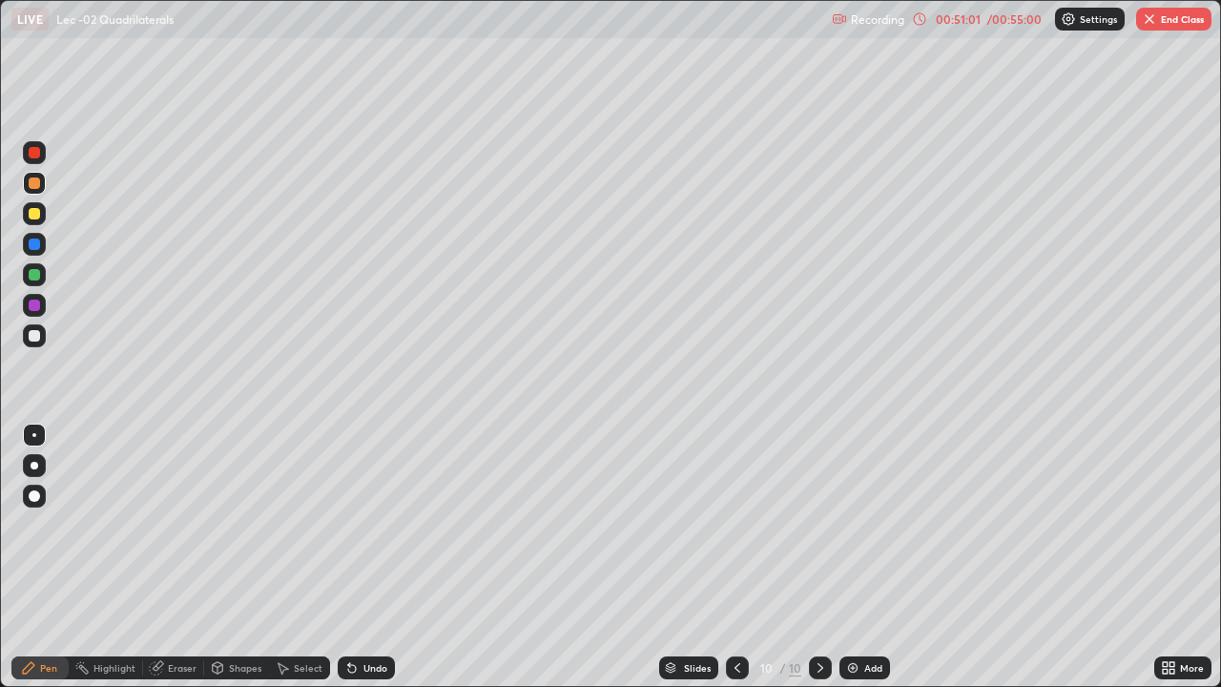
click at [176, 565] on div "Eraser" at bounding box center [182, 668] width 29 height 10
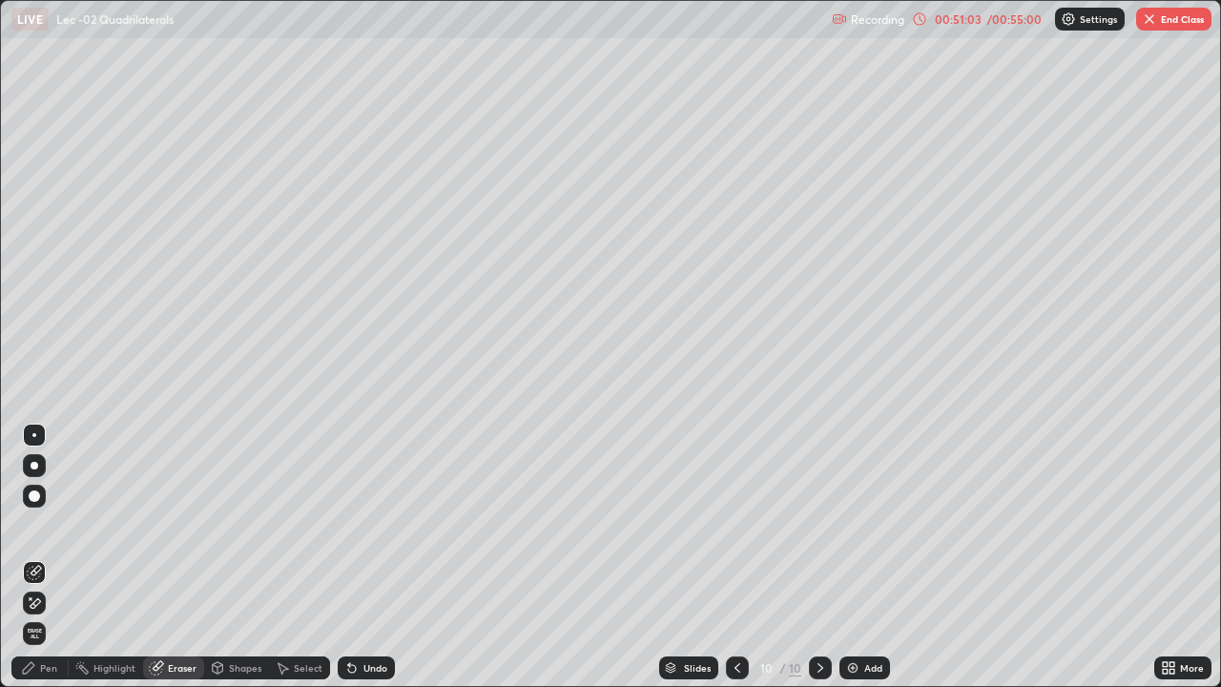
click at [52, 565] on div "Pen" at bounding box center [48, 668] width 17 height 10
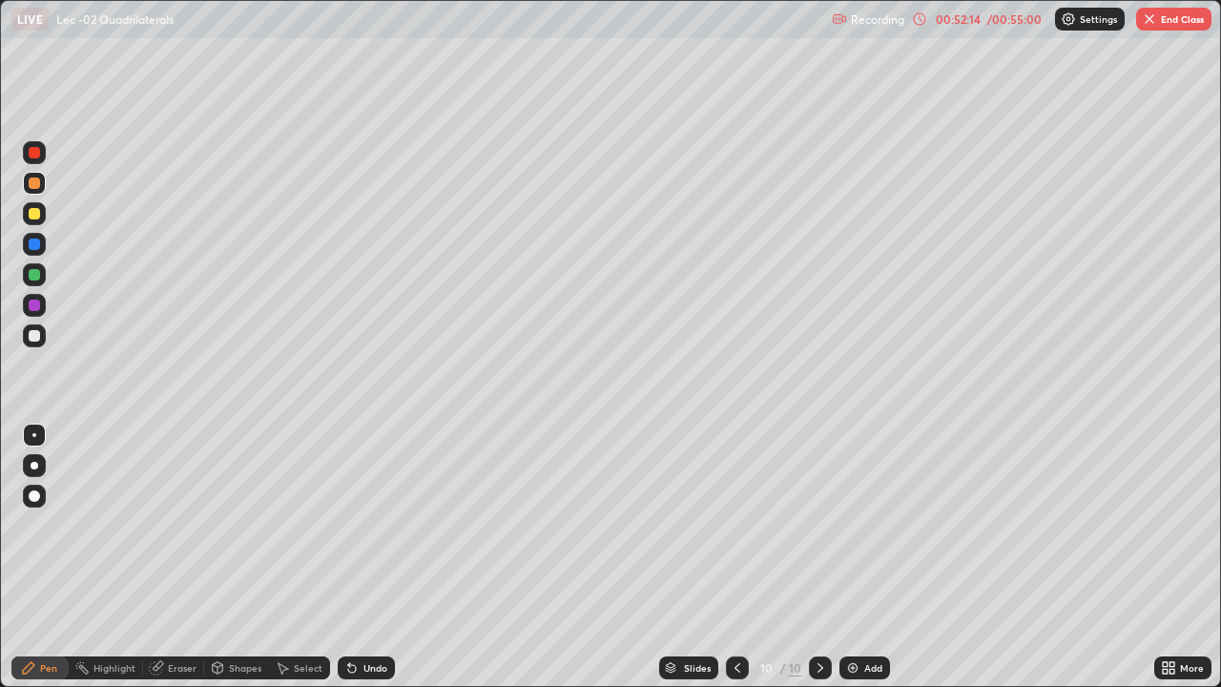
click at [1189, 18] on button "End Class" at bounding box center [1173, 19] width 75 height 23
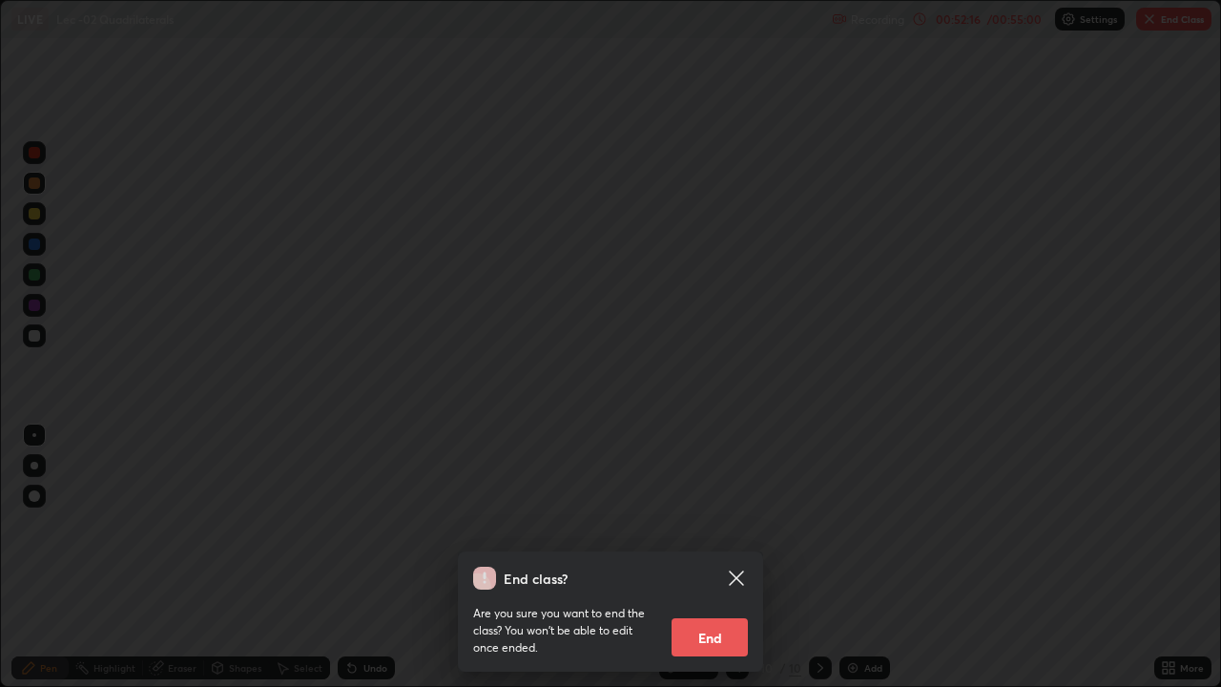
click at [732, 565] on button "End" at bounding box center [709, 637] width 76 height 38
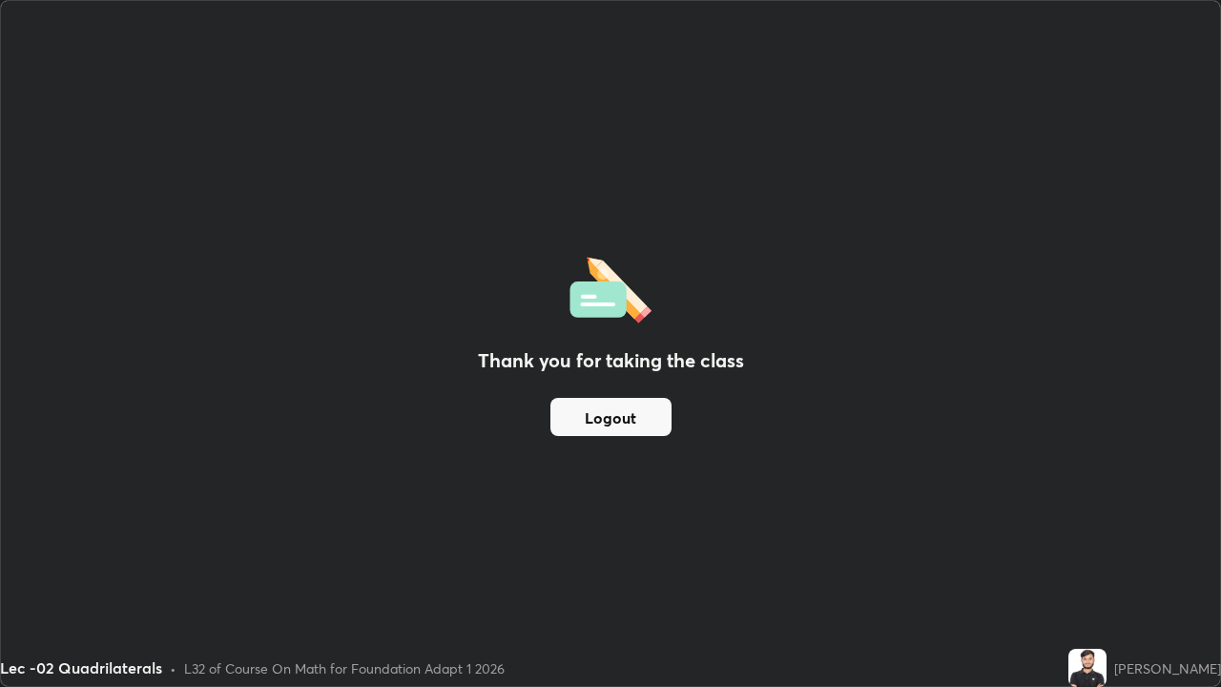
click at [625, 427] on button "Logout" at bounding box center [610, 417] width 121 height 38
